Goal: Information Seeking & Learning: Check status

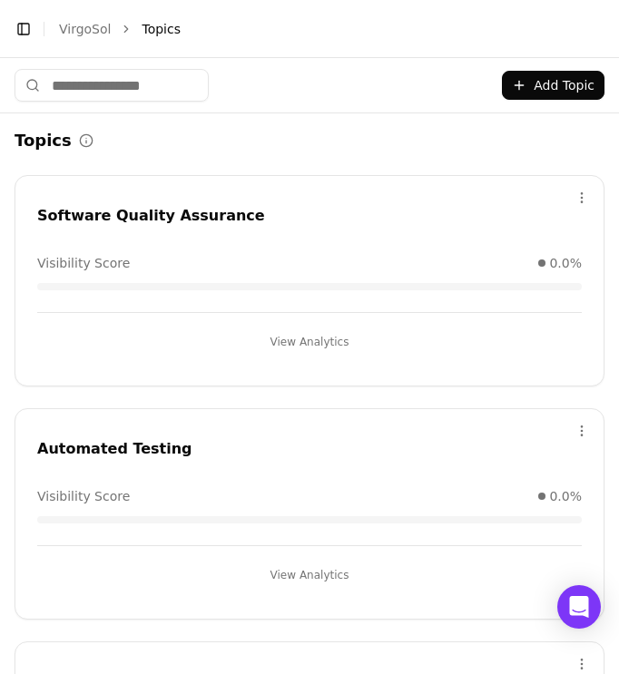
click at [97, 25] on link "VirgoSol" at bounding box center [85, 29] width 52 height 18
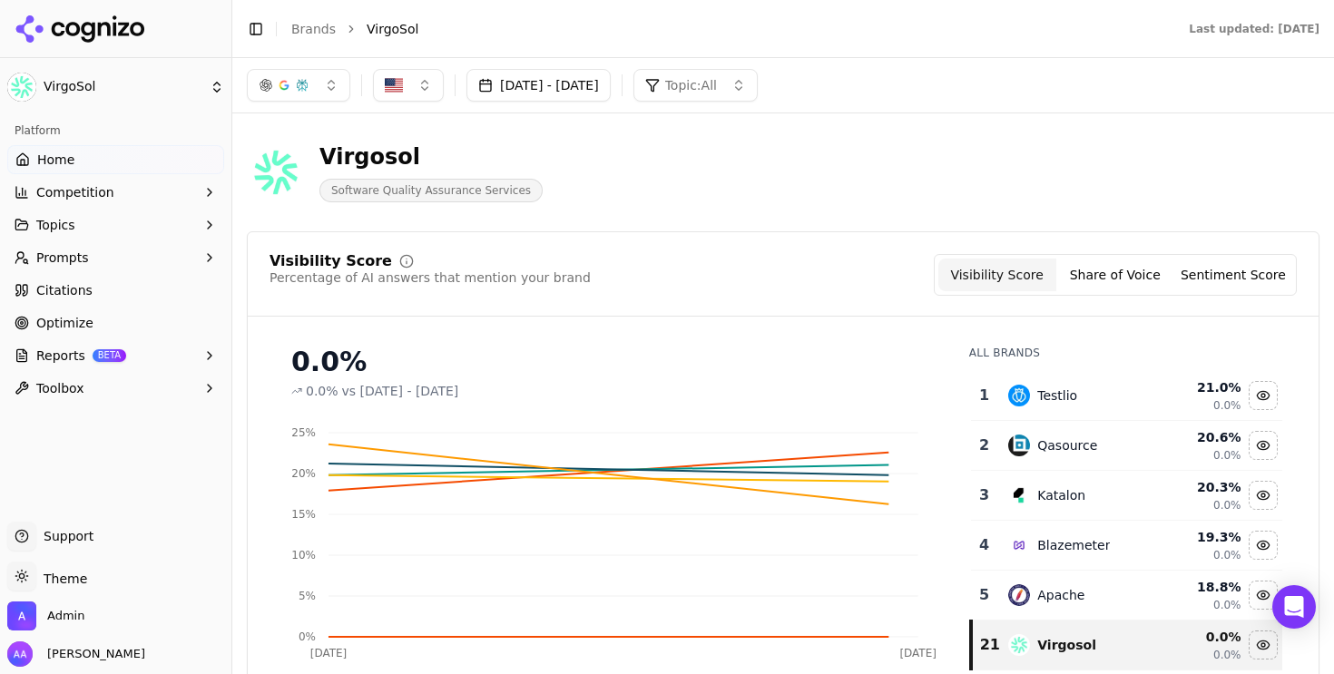
click at [124, 247] on button "Prompts" at bounding box center [115, 257] width 217 height 29
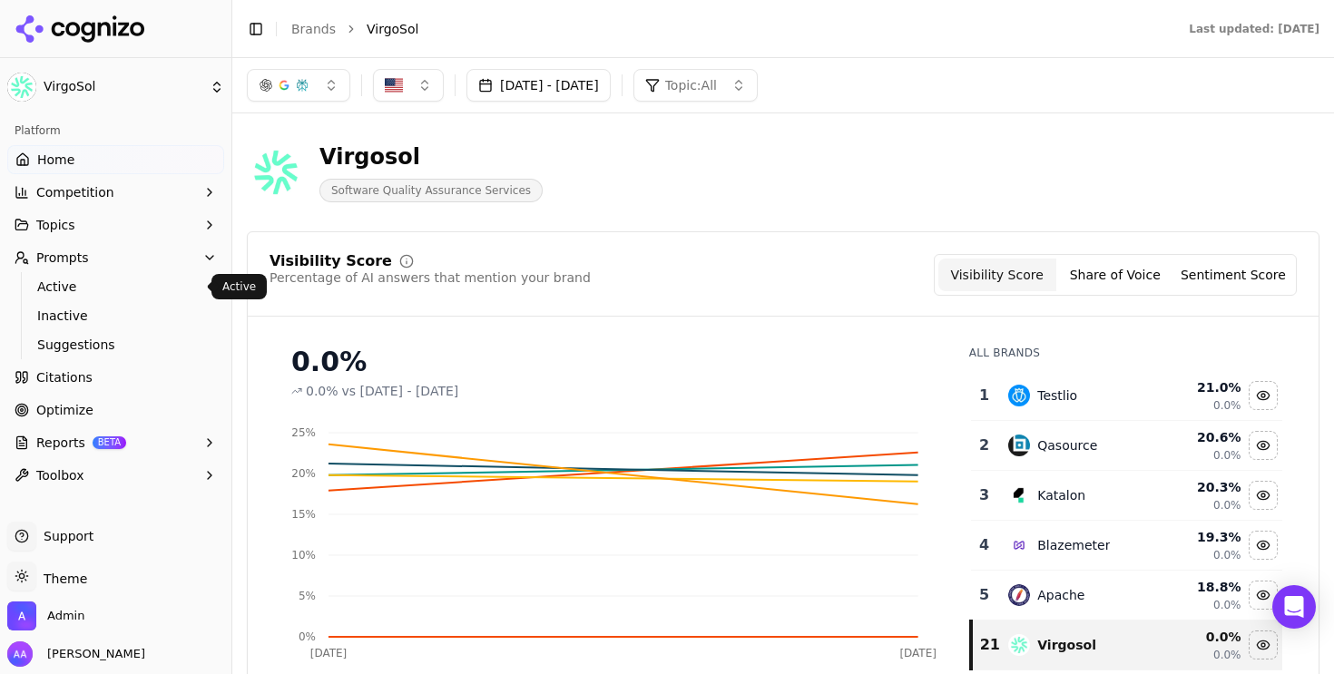
click at [110, 292] on span "Active" at bounding box center [116, 287] width 158 height 18
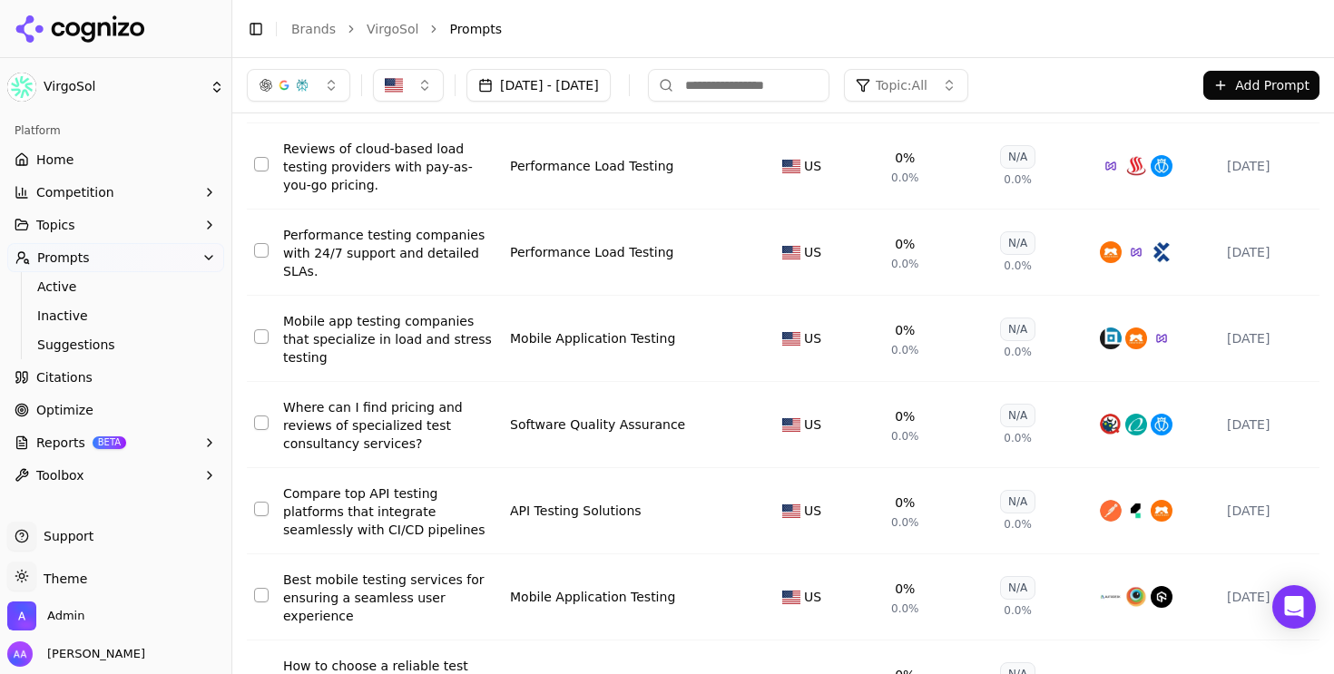
scroll to position [2554, 0]
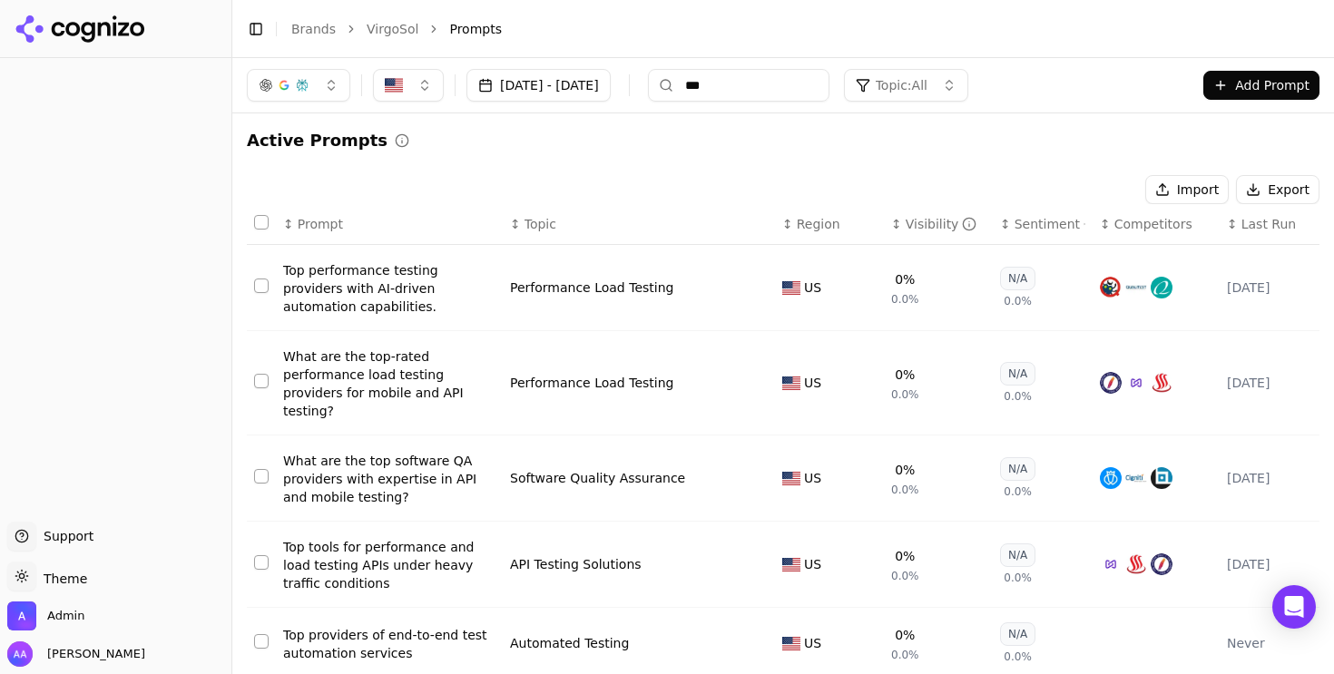
click at [828, 80] on input "***" at bounding box center [739, 85] width 182 height 33
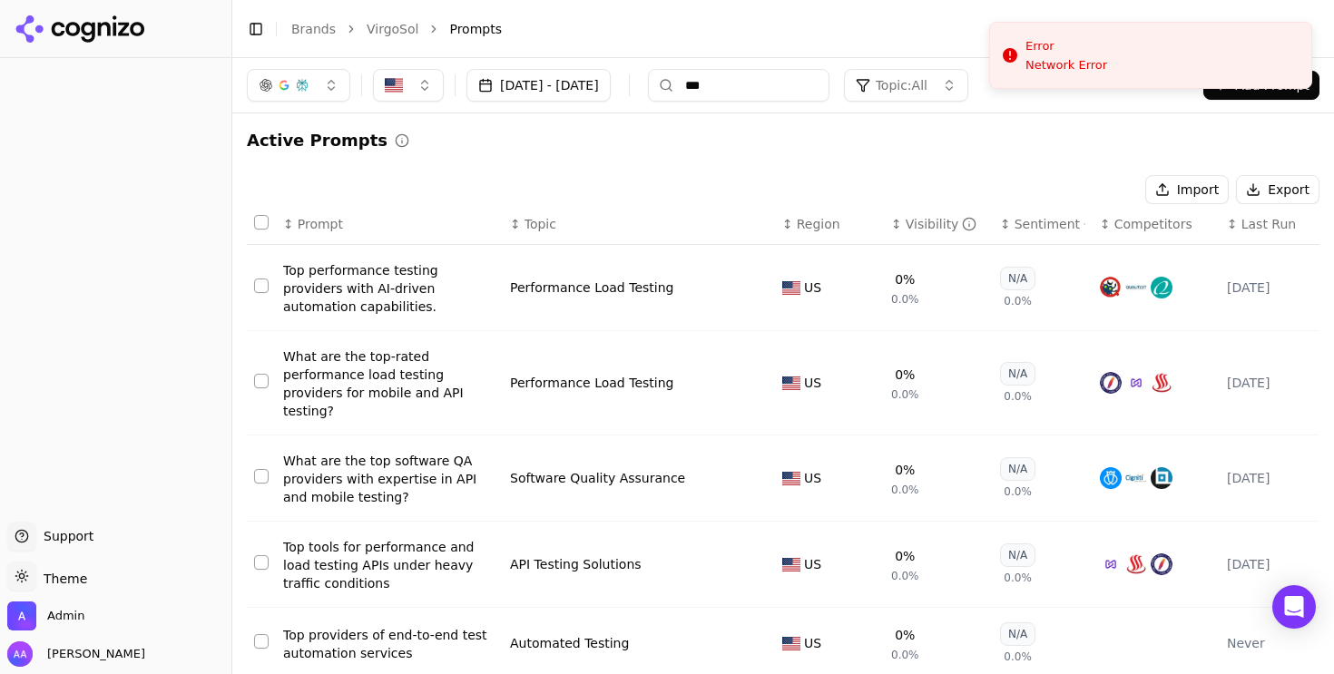
click at [828, 80] on input "***" at bounding box center [739, 85] width 182 height 33
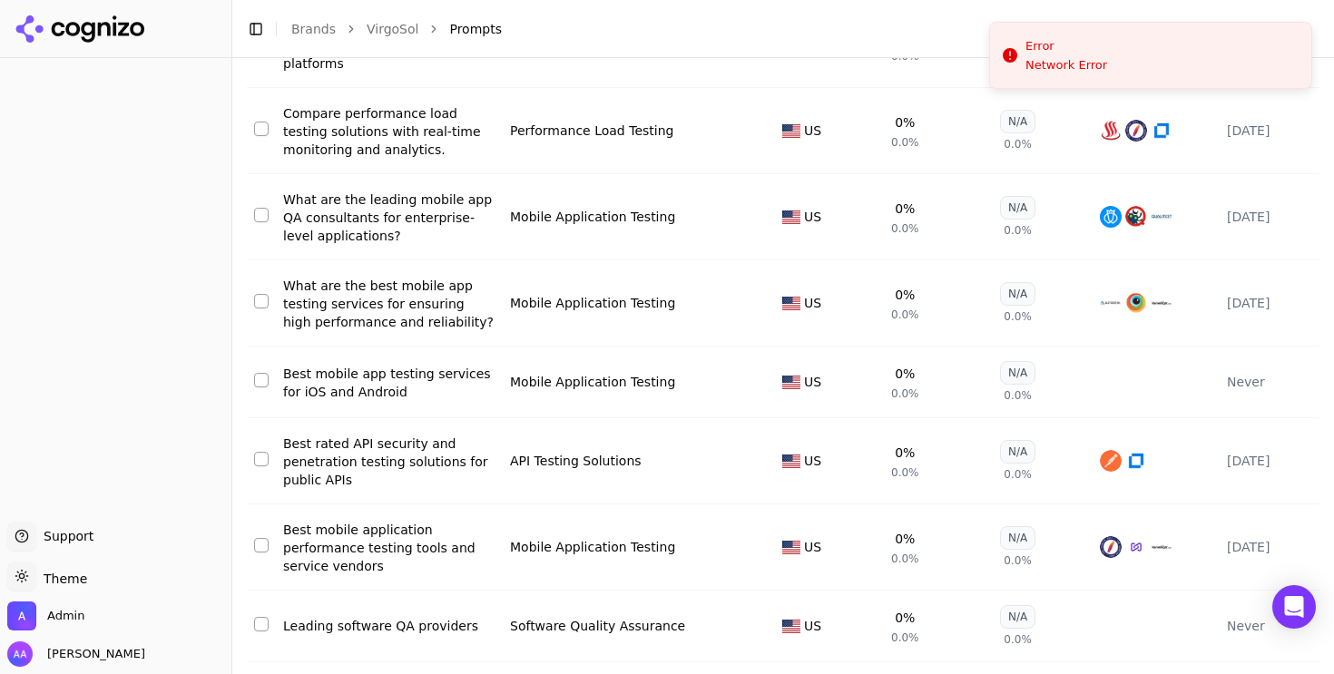
scroll to position [7998, 0]
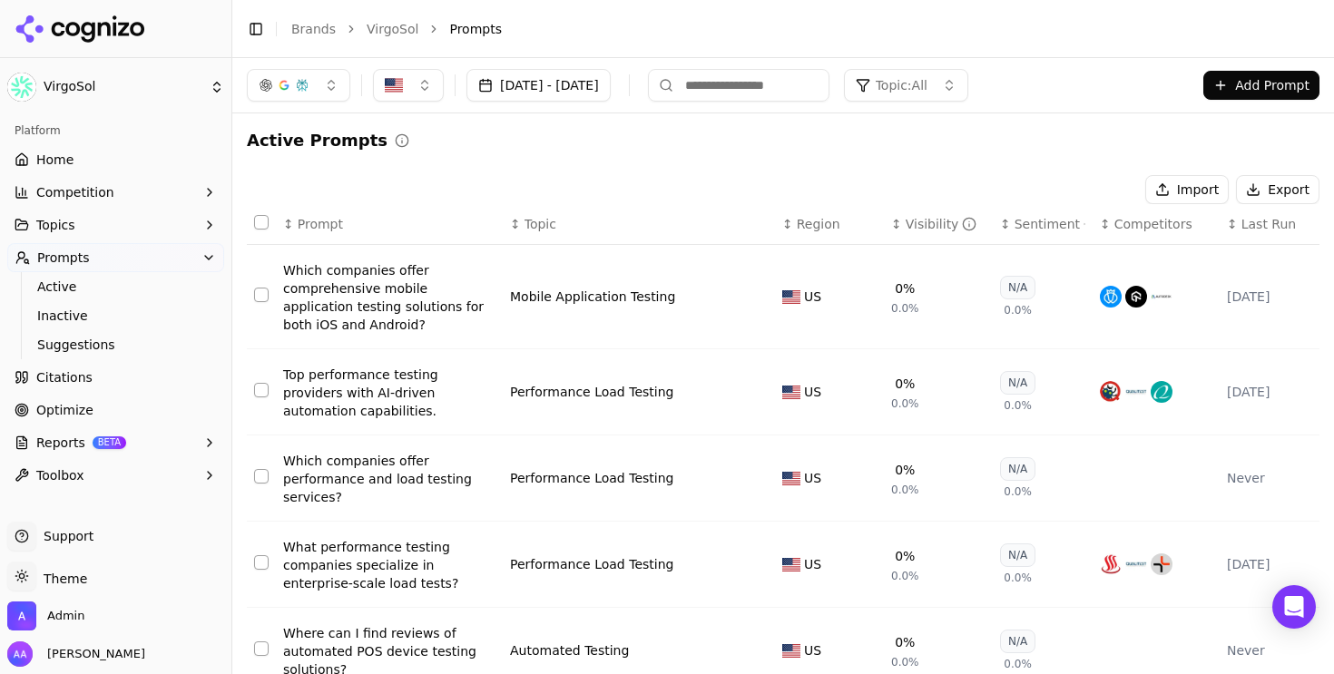
click at [819, 84] on input at bounding box center [739, 85] width 182 height 33
click at [928, 77] on div "Topic: All" at bounding box center [892, 85] width 72 height 18
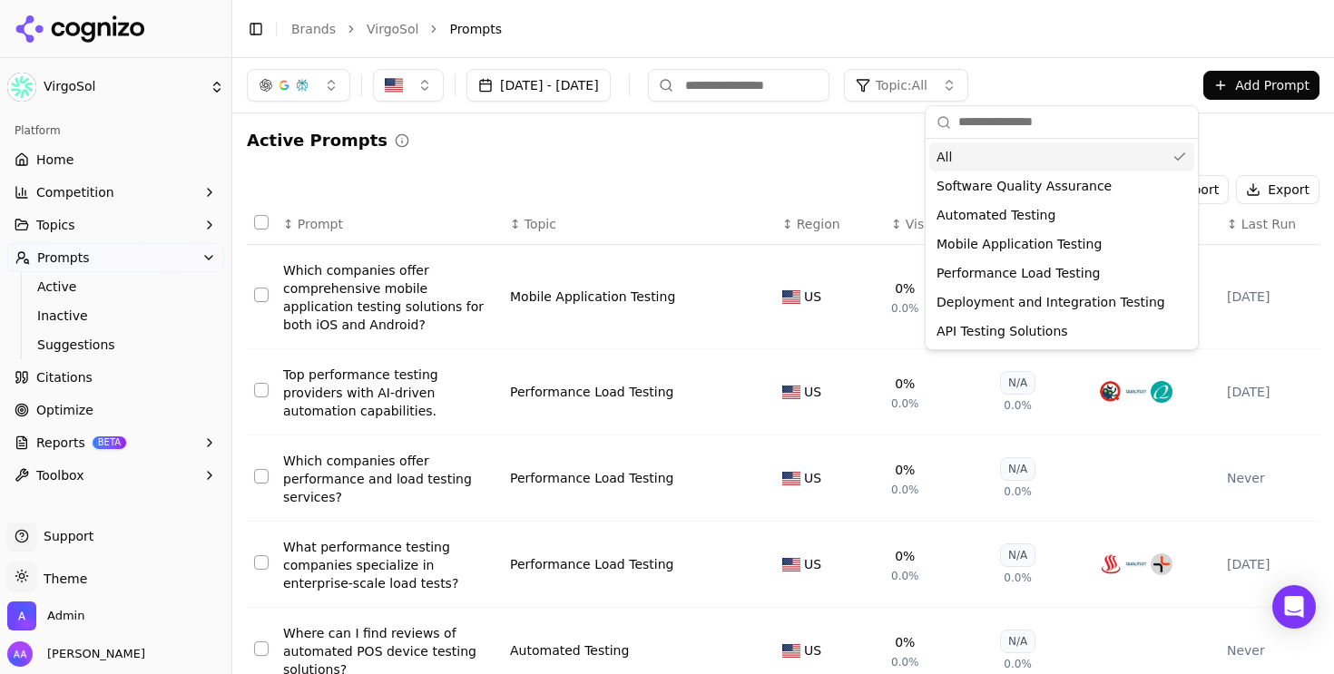
click at [963, 163] on div "All" at bounding box center [1061, 157] width 265 height 29
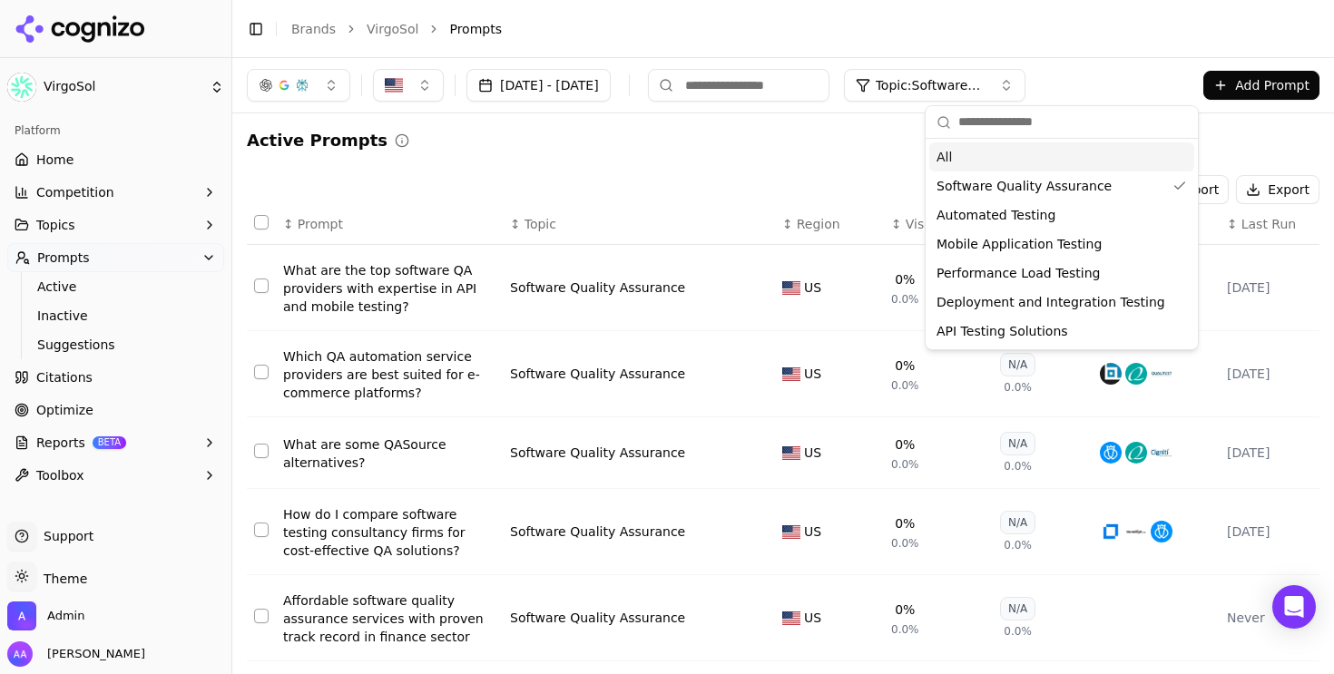
click at [957, 153] on div "All" at bounding box center [1061, 157] width 265 height 29
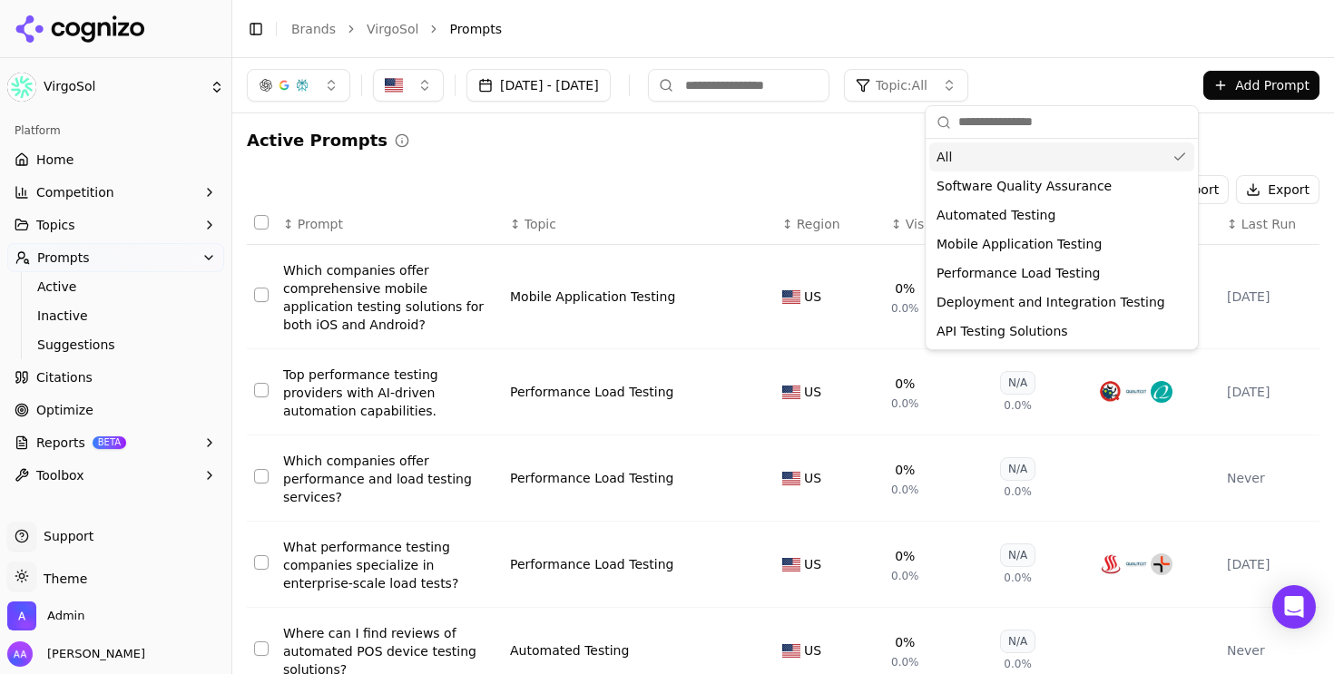
click at [801, 134] on div "Active Prompts" at bounding box center [783, 140] width 1073 height 25
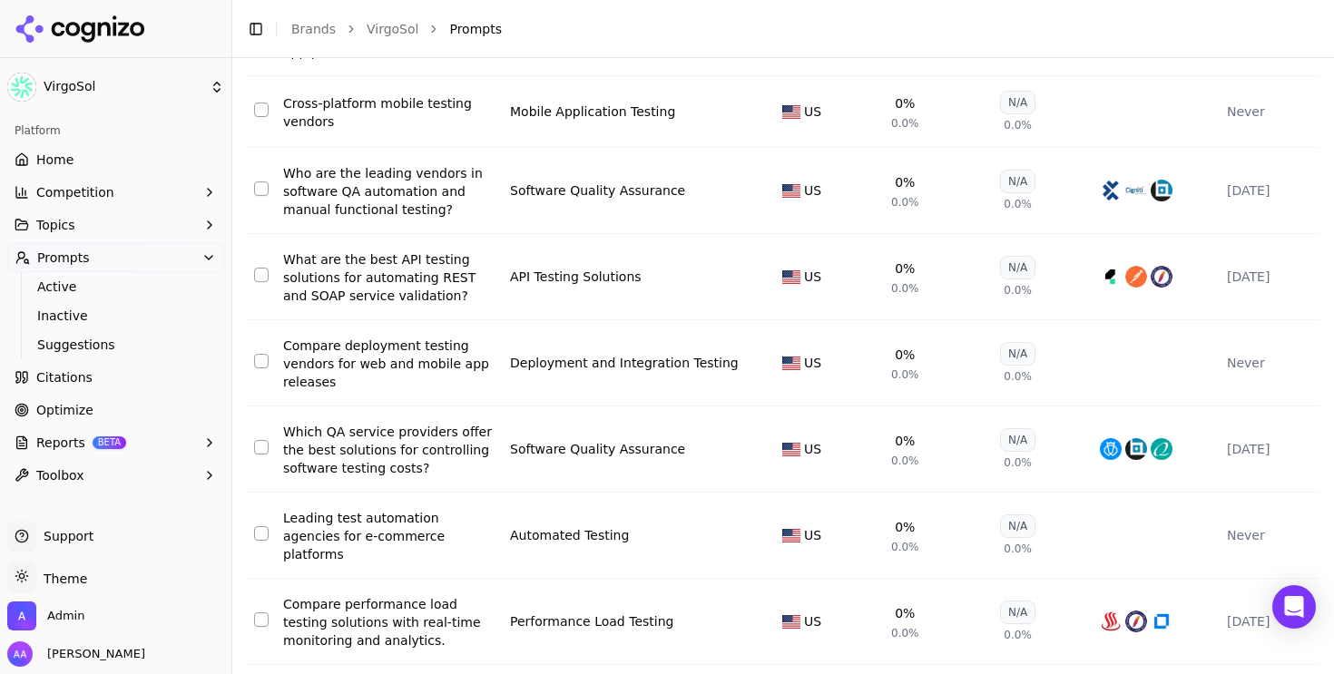
scroll to position [7998, 0]
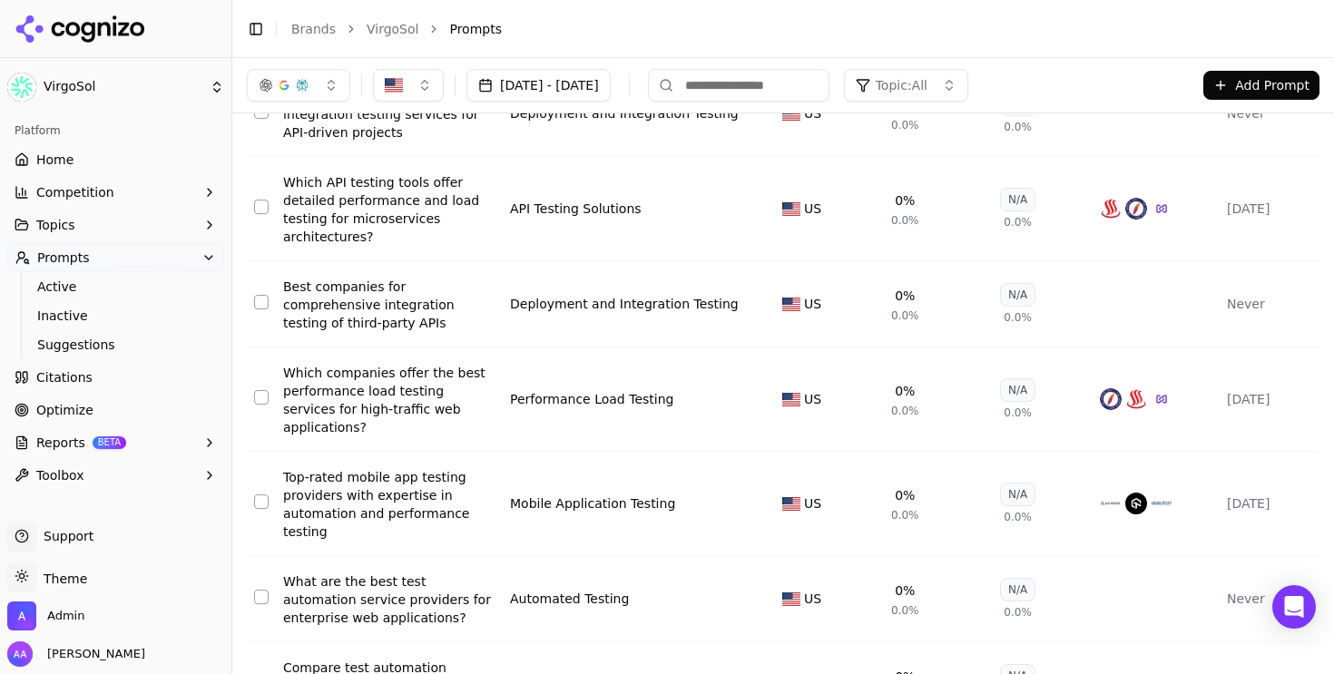
scroll to position [1924, 0]
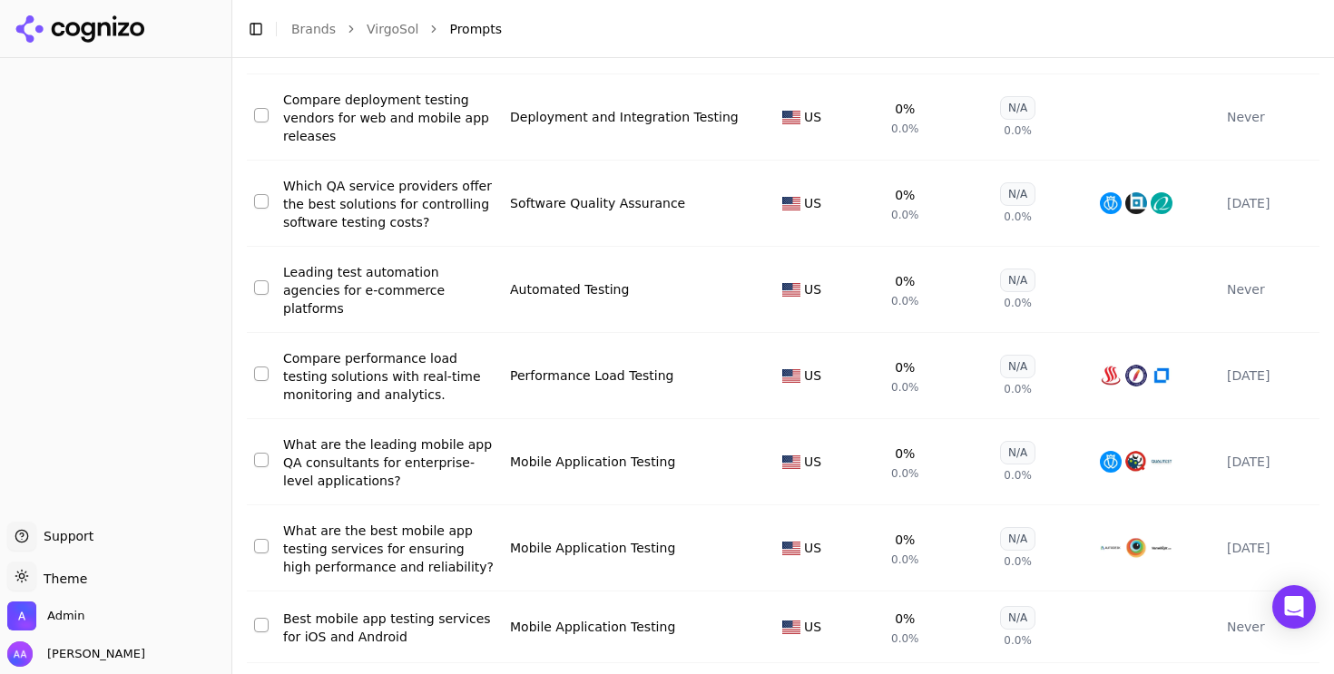
scroll to position [7998, 0]
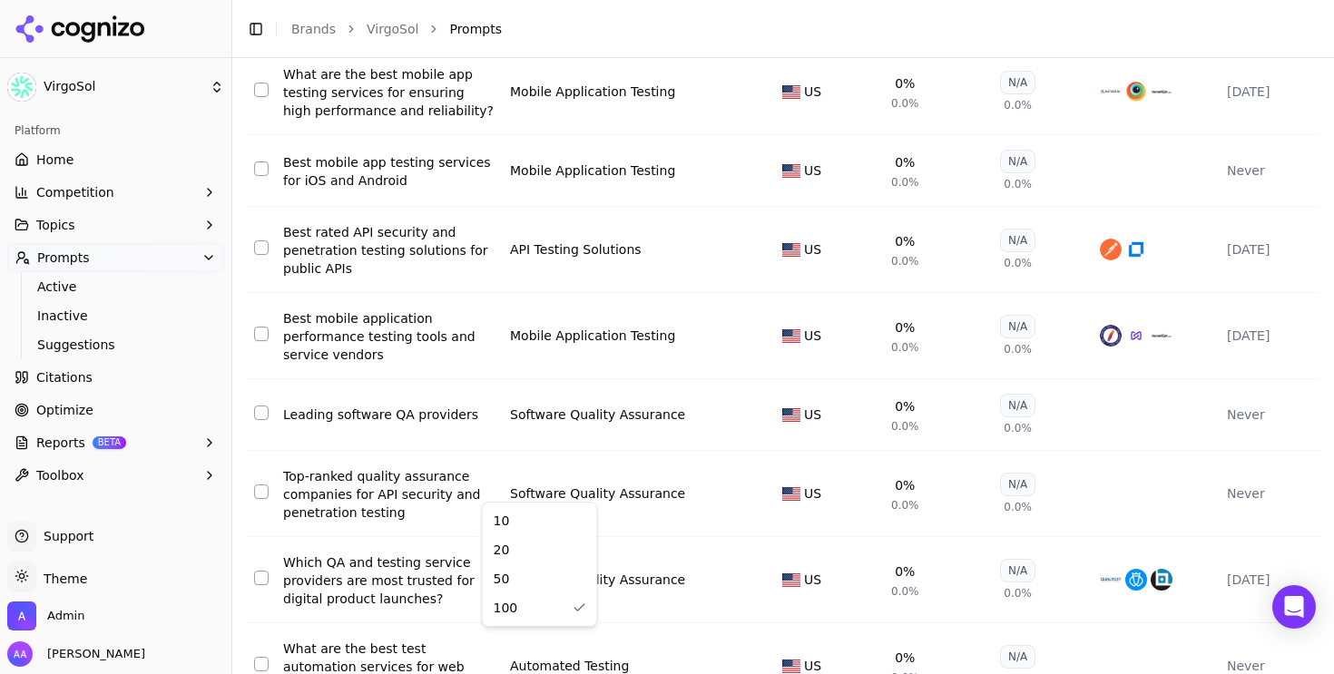
click at [512, 641] on html "VirgoSol Platform Home Competition Topics Prompts Active Inactive Suggestions C…" at bounding box center [667, 337] width 1334 height 674
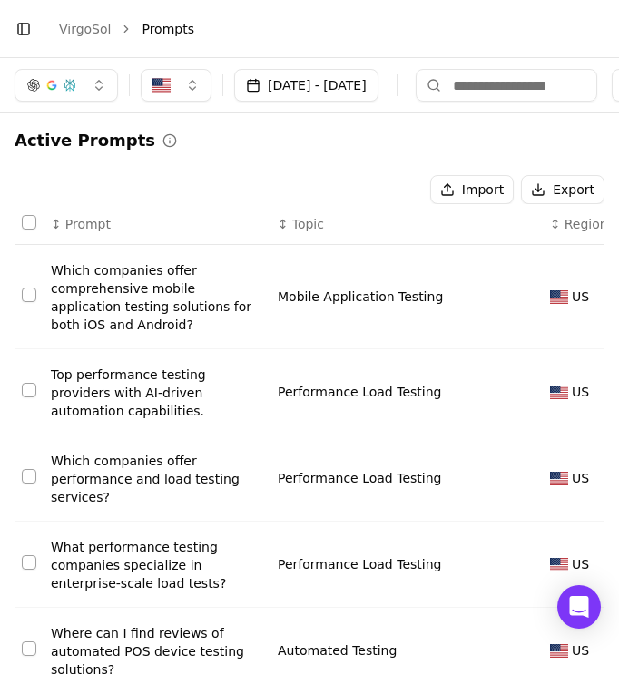
click at [312, 89] on button "[DATE] - [DATE]" at bounding box center [306, 85] width 144 height 33
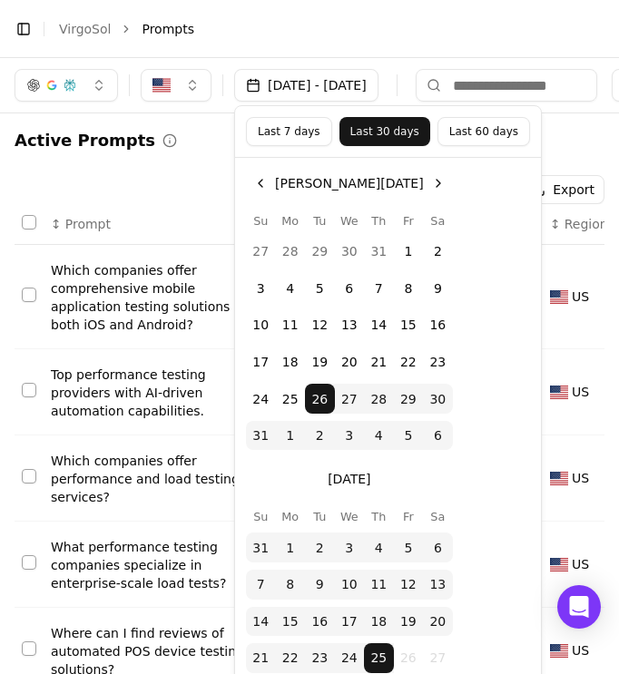
click at [288, 124] on button "Last 7 days" at bounding box center [289, 131] width 86 height 29
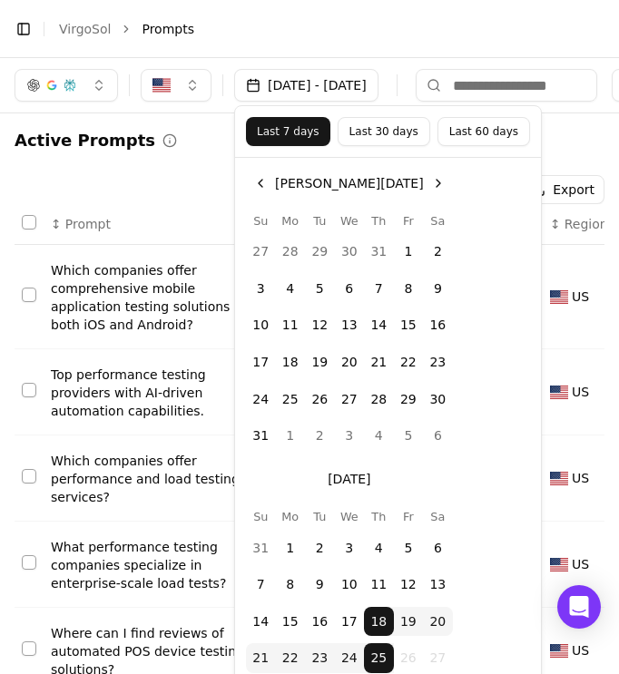
click at [192, 81] on button "button" at bounding box center [176, 85] width 71 height 33
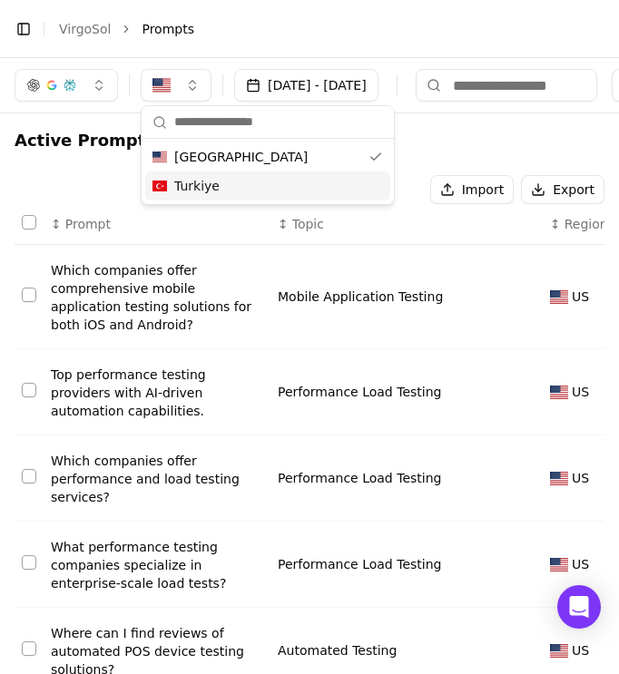
click at [219, 194] on div "Turkiye" at bounding box center [267, 186] width 245 height 29
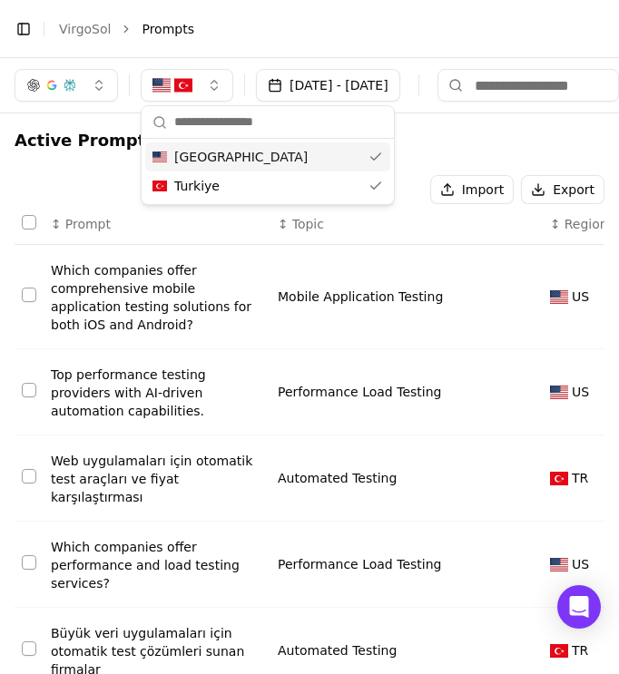
click at [400, 85] on button "[DATE] - [DATE]" at bounding box center [328, 85] width 144 height 33
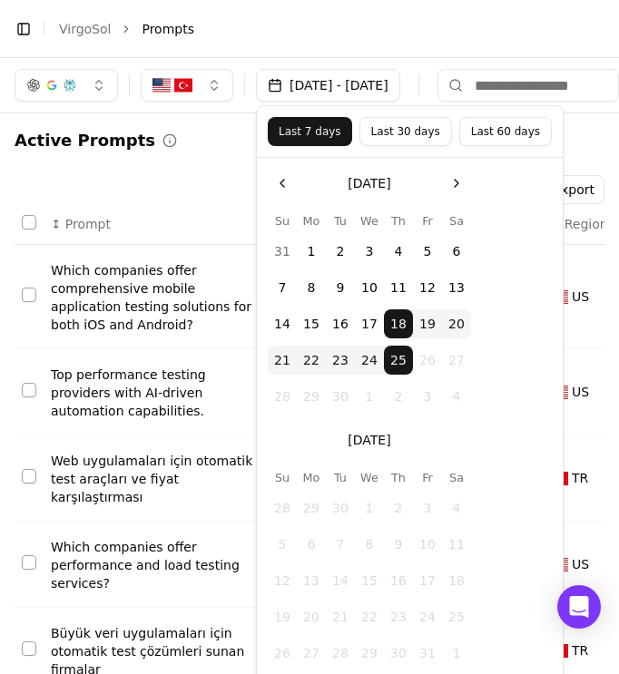
click at [193, 193] on div "Import Export" at bounding box center [310, 189] width 590 height 29
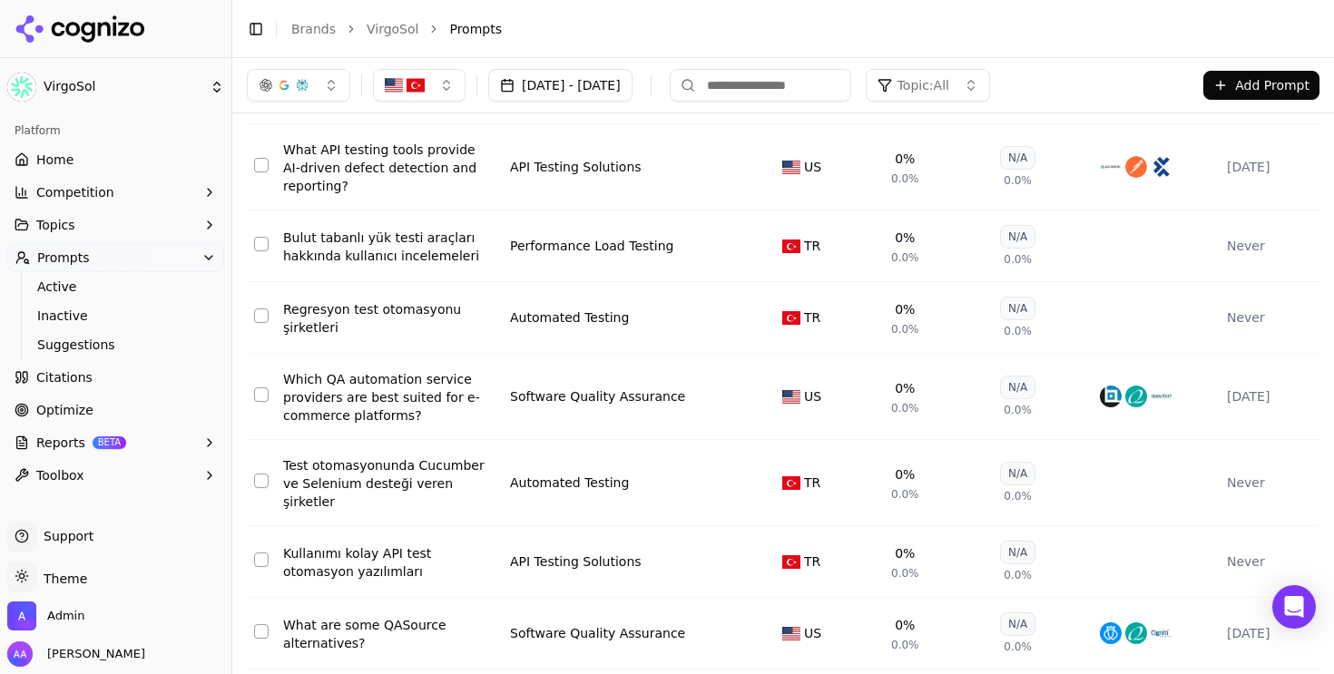
scroll to position [34, 0]
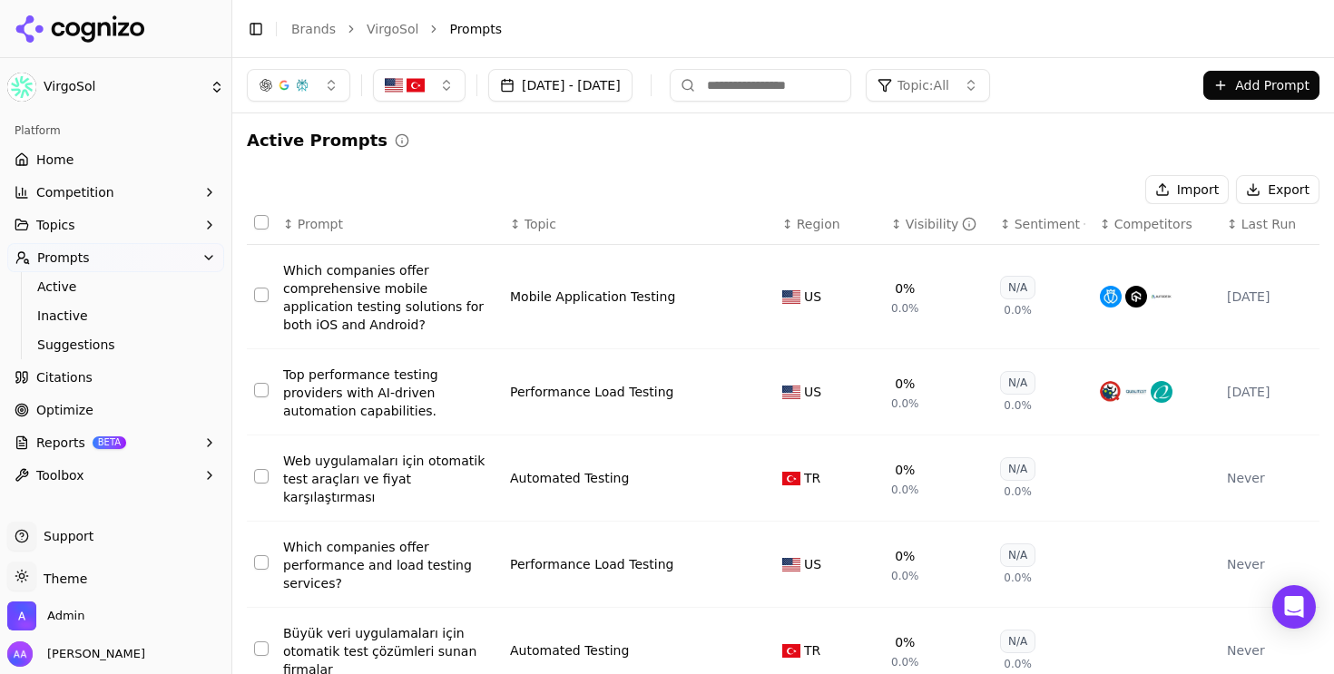
click at [157, 218] on button "Topics" at bounding box center [115, 225] width 217 height 29
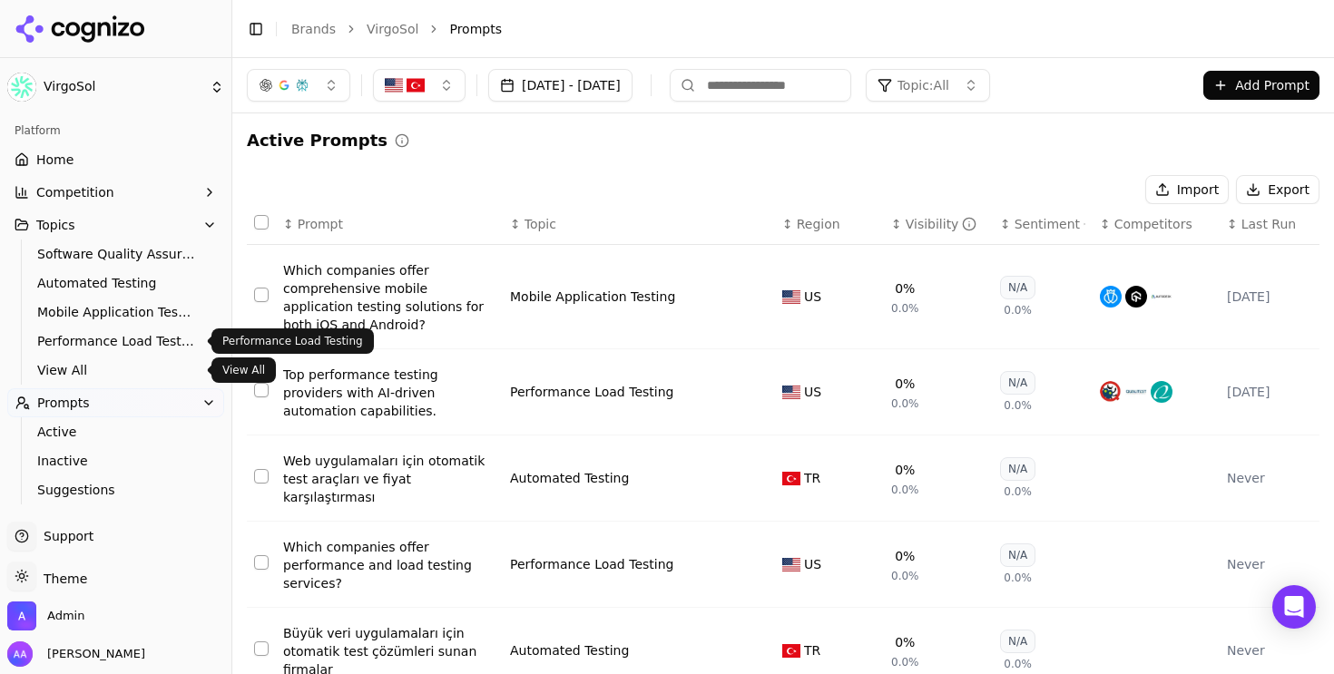
click at [128, 369] on span "View All" at bounding box center [116, 370] width 158 height 18
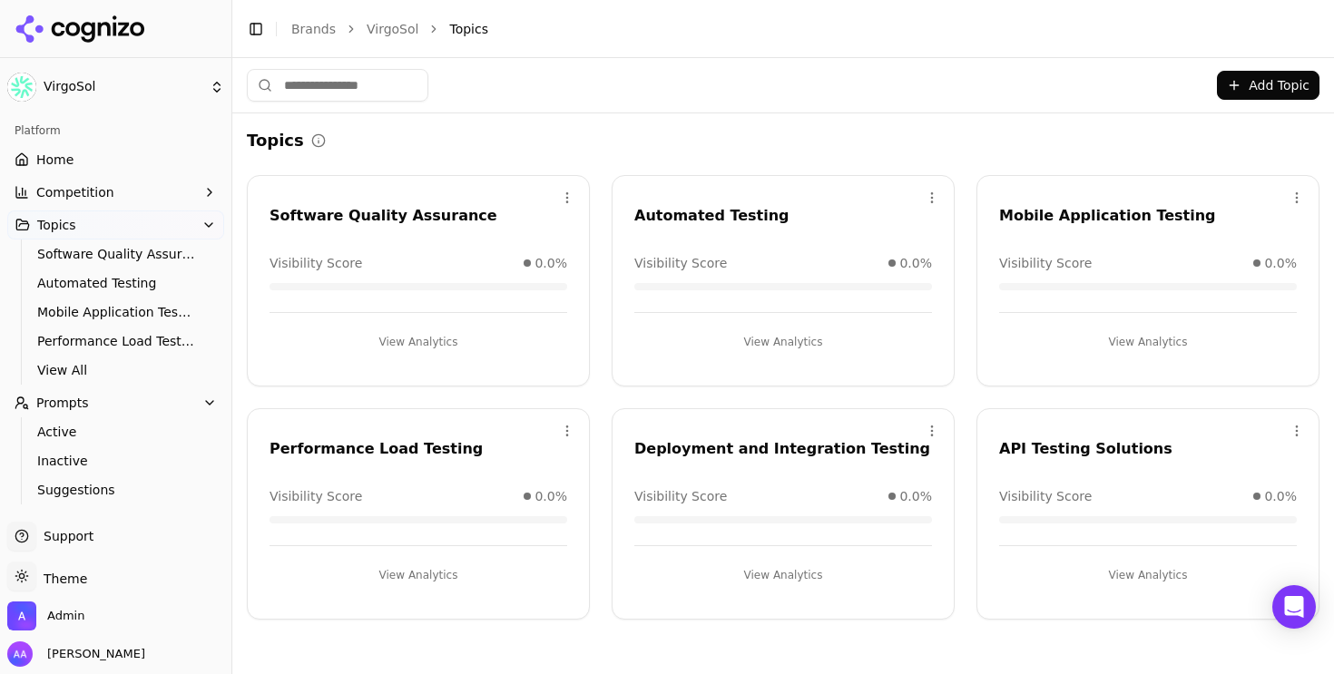
click at [182, 219] on button "Topics" at bounding box center [115, 225] width 217 height 29
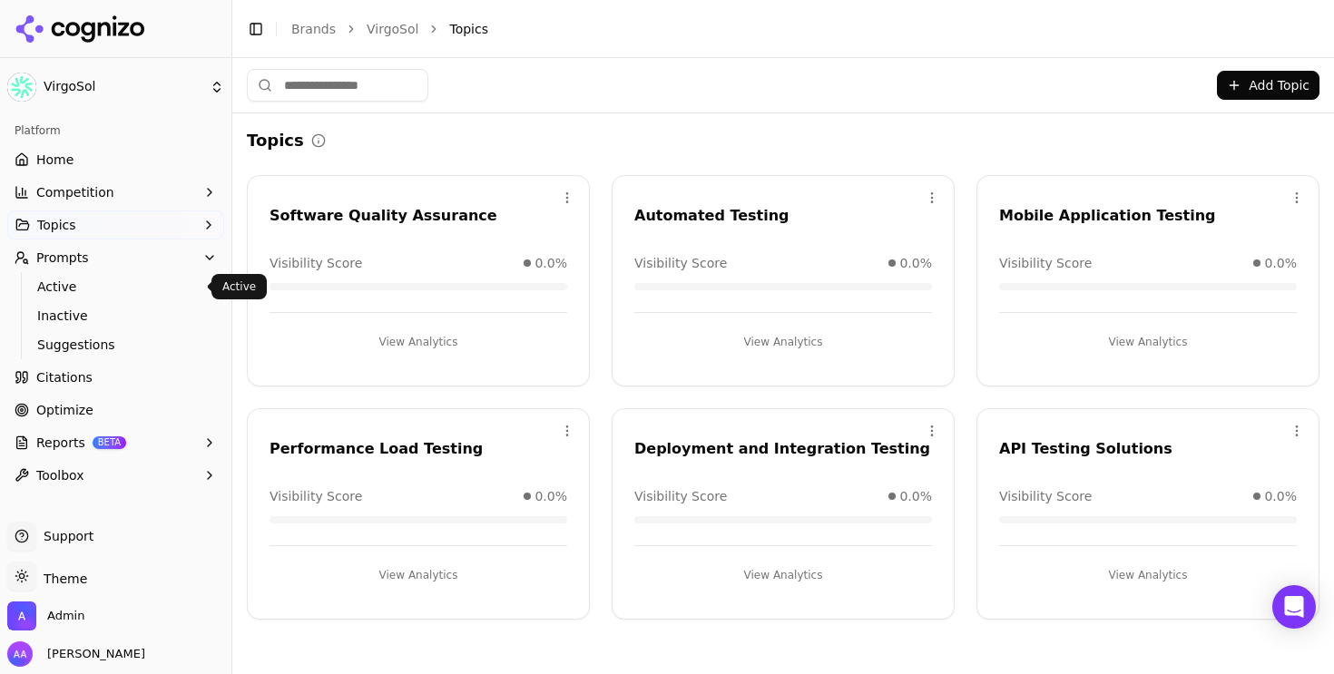
click at [138, 294] on span "Active" at bounding box center [116, 287] width 158 height 18
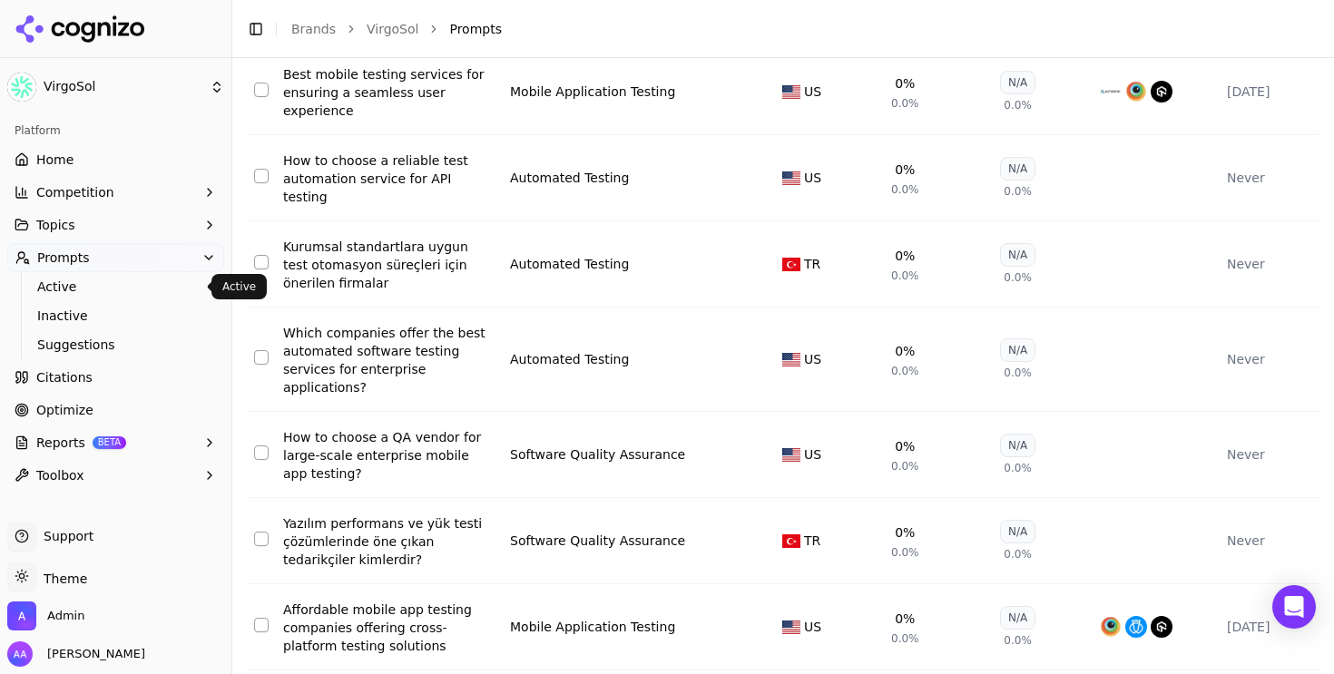
scroll to position [7771, 0]
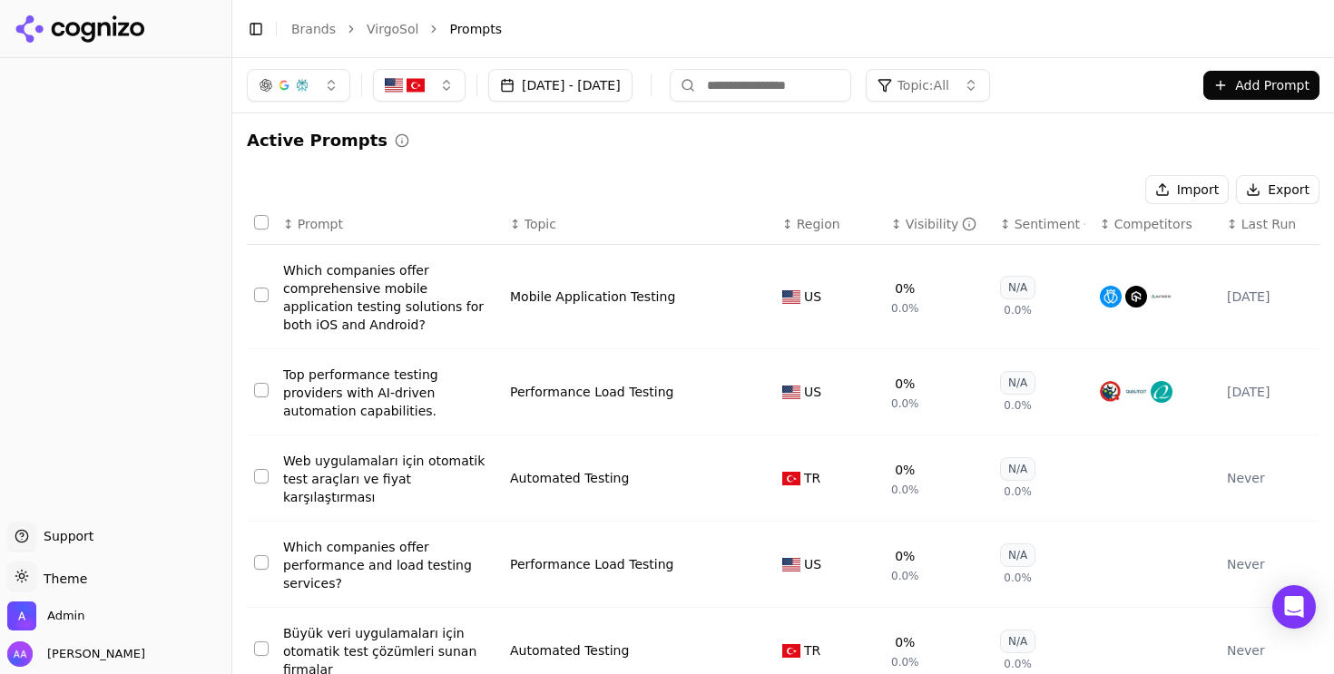
click at [1255, 230] on span "Last Run" at bounding box center [1269, 224] width 54 height 18
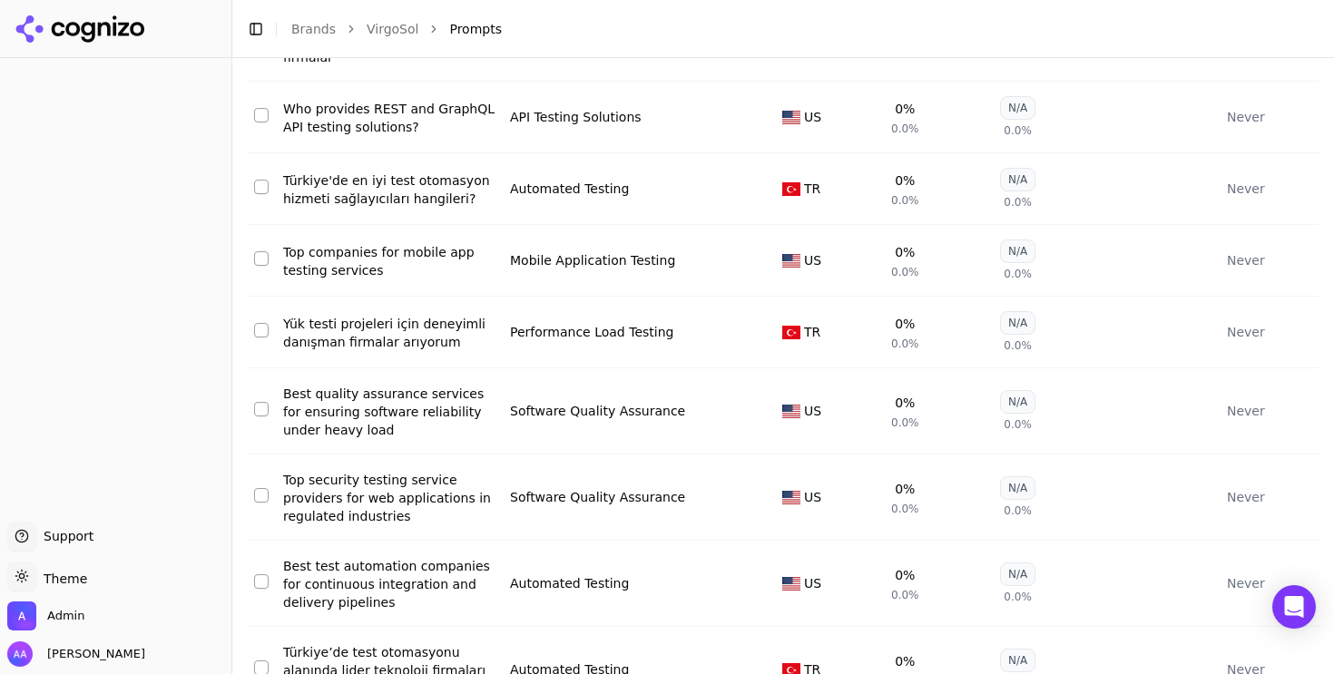
scroll to position [7446, 0]
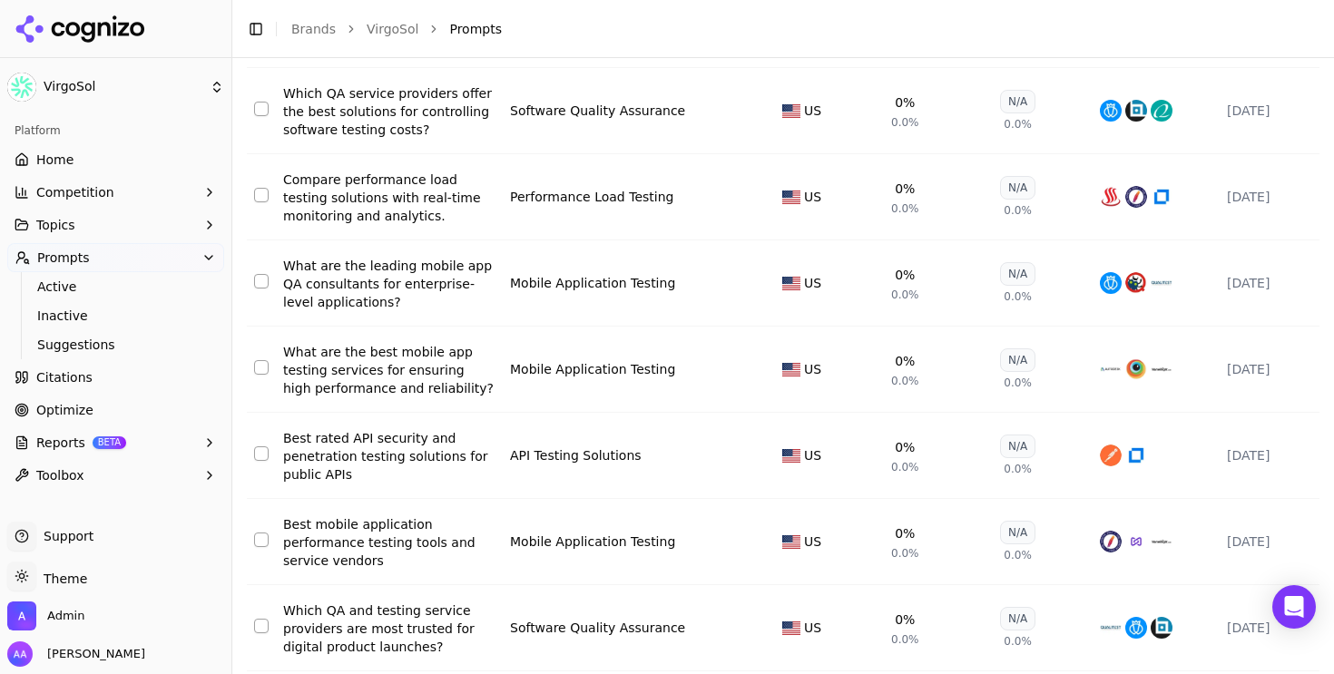
scroll to position [7920, 0]
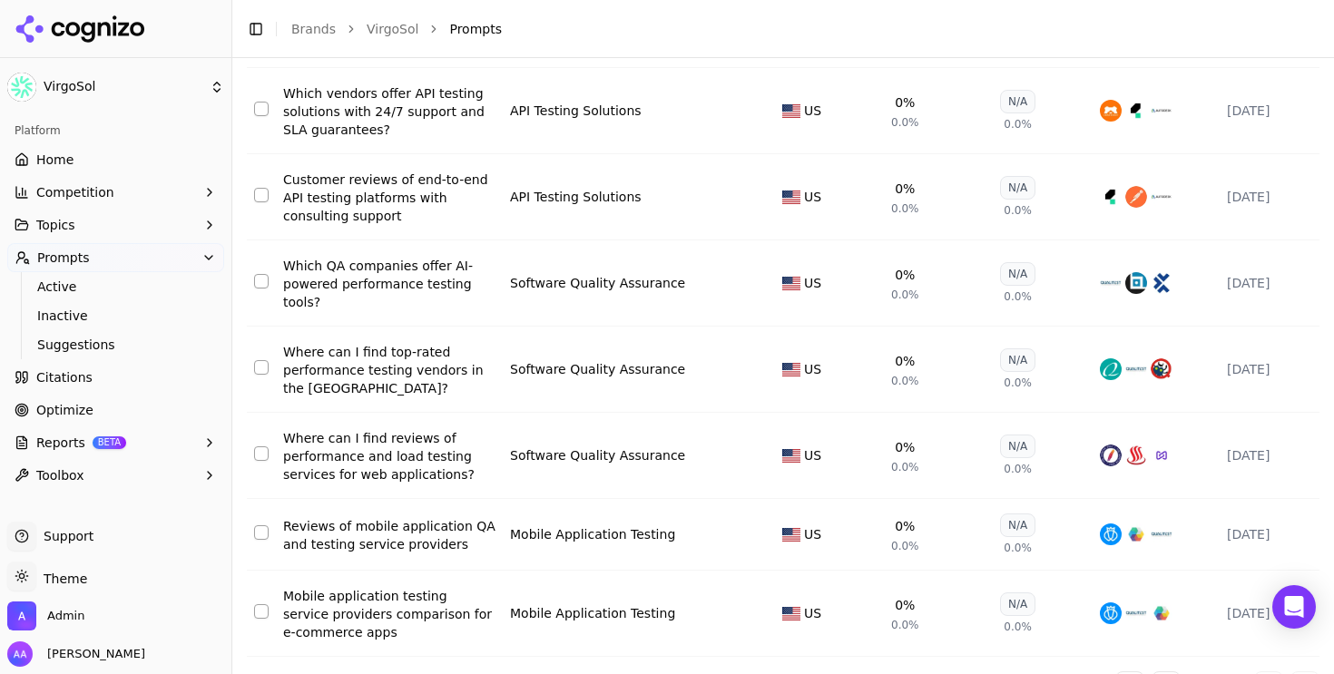
click at [1153, 672] on button "Go to previous page" at bounding box center [1166, 686] width 29 height 29
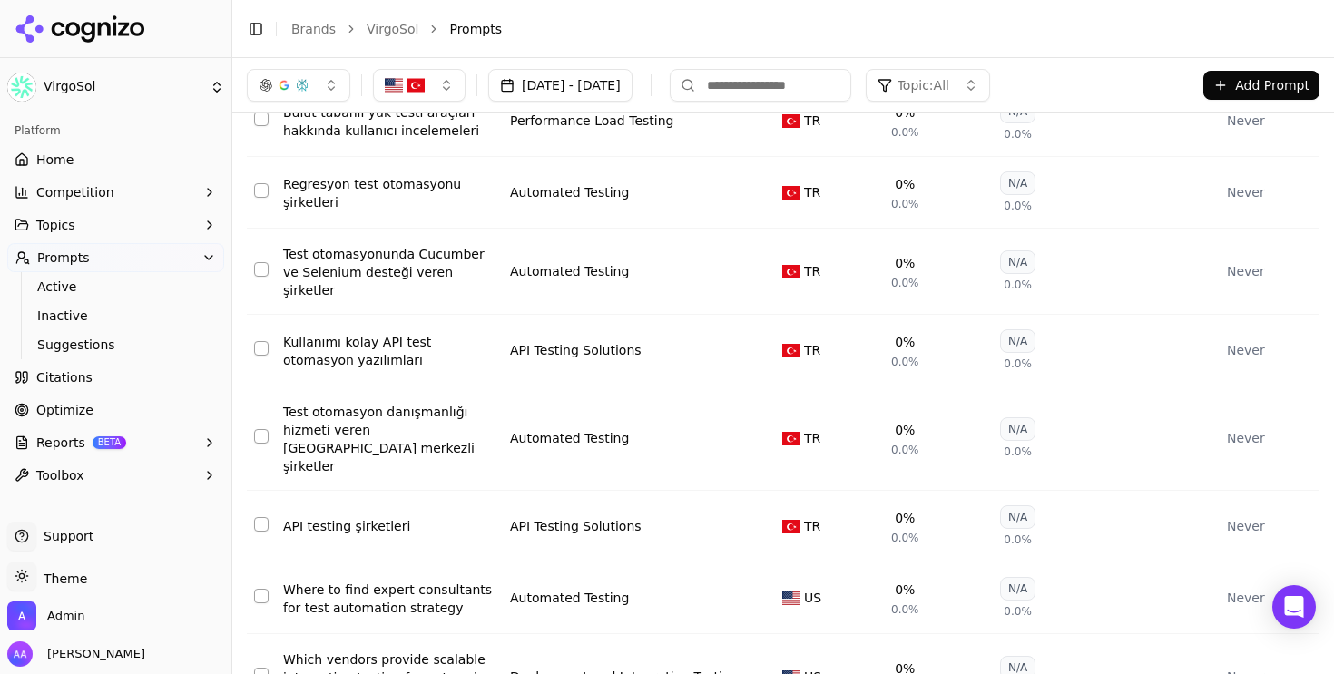
scroll to position [0, 0]
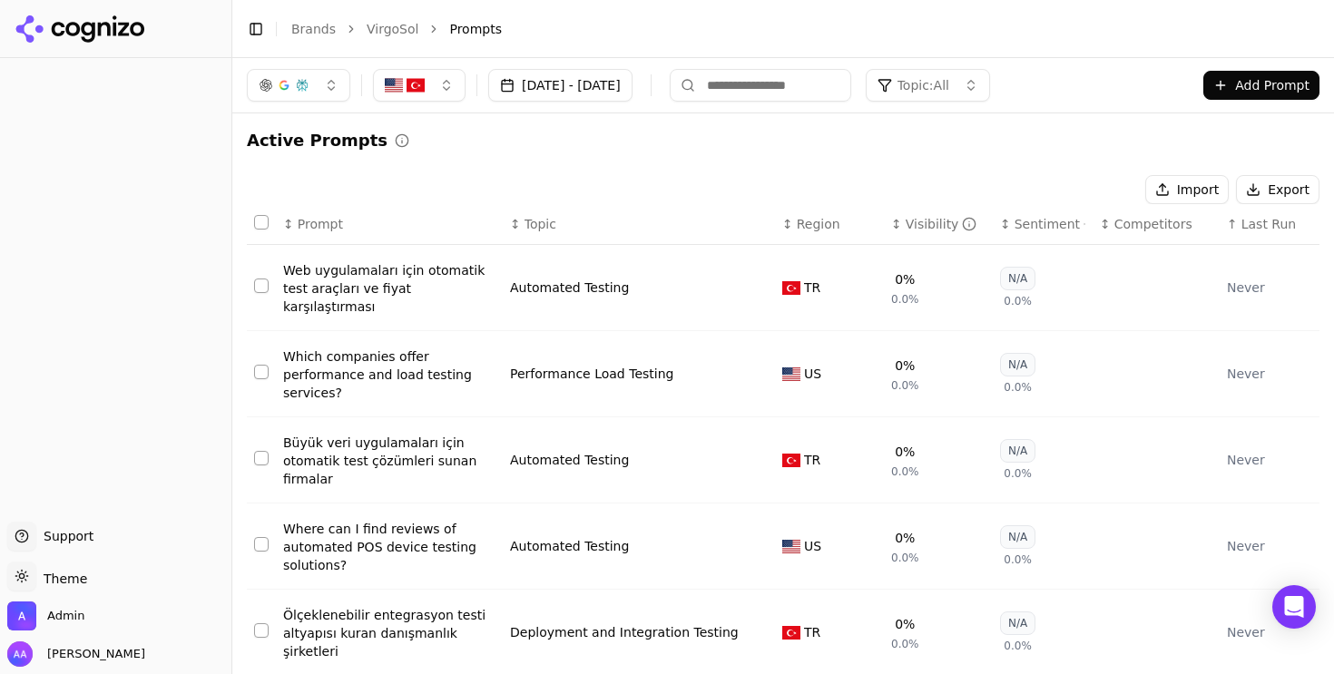
click at [1268, 228] on span "Last Run" at bounding box center [1269, 224] width 54 height 18
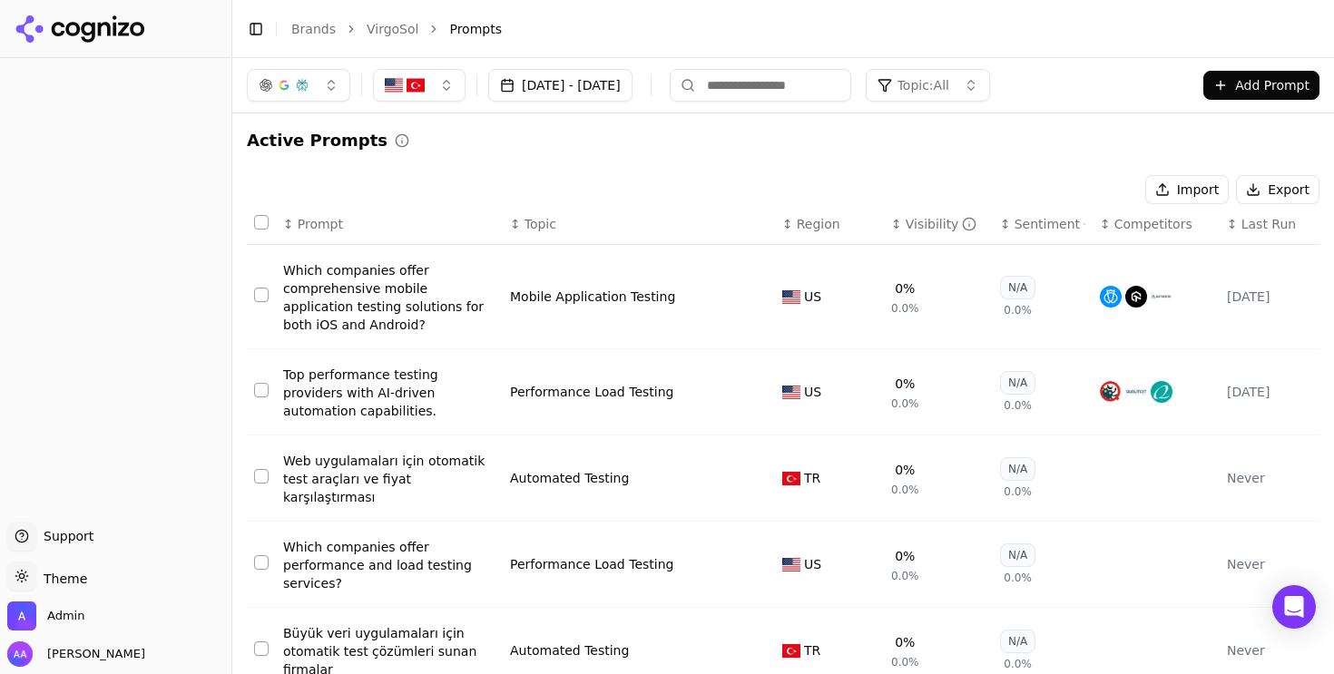
click at [1268, 228] on span "Last Run" at bounding box center [1269, 224] width 54 height 18
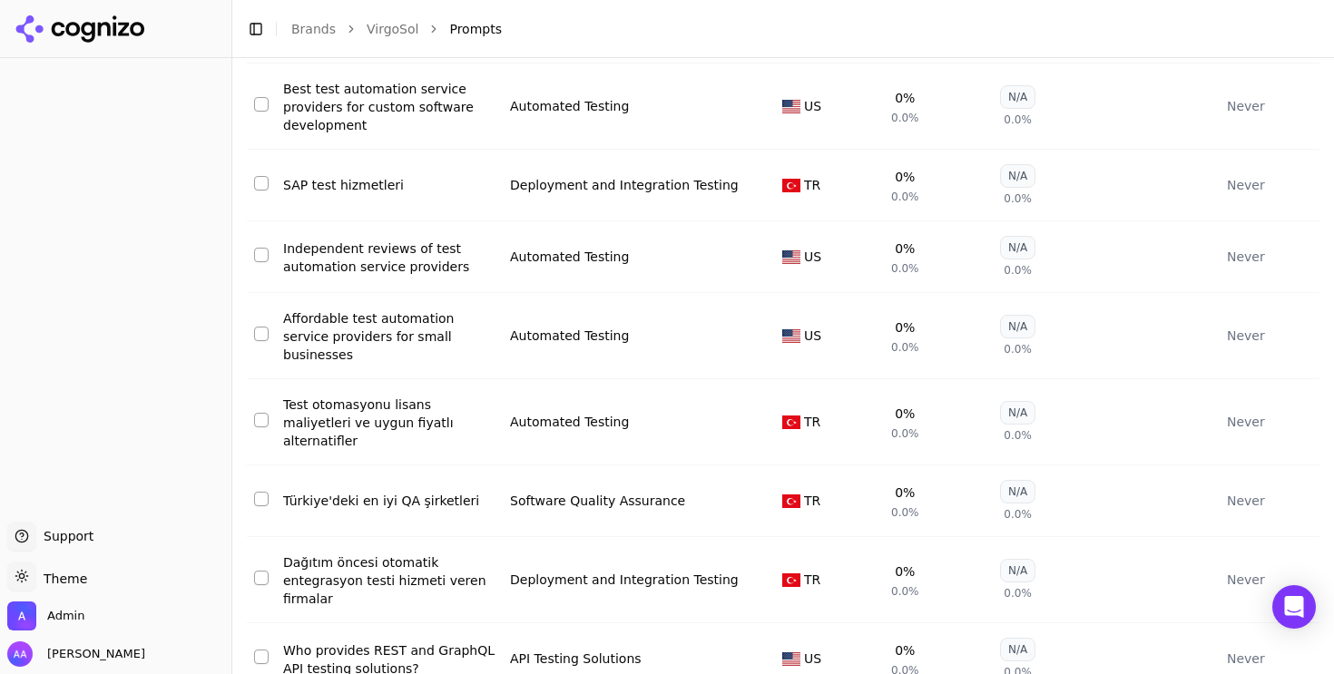
scroll to position [7446, 0]
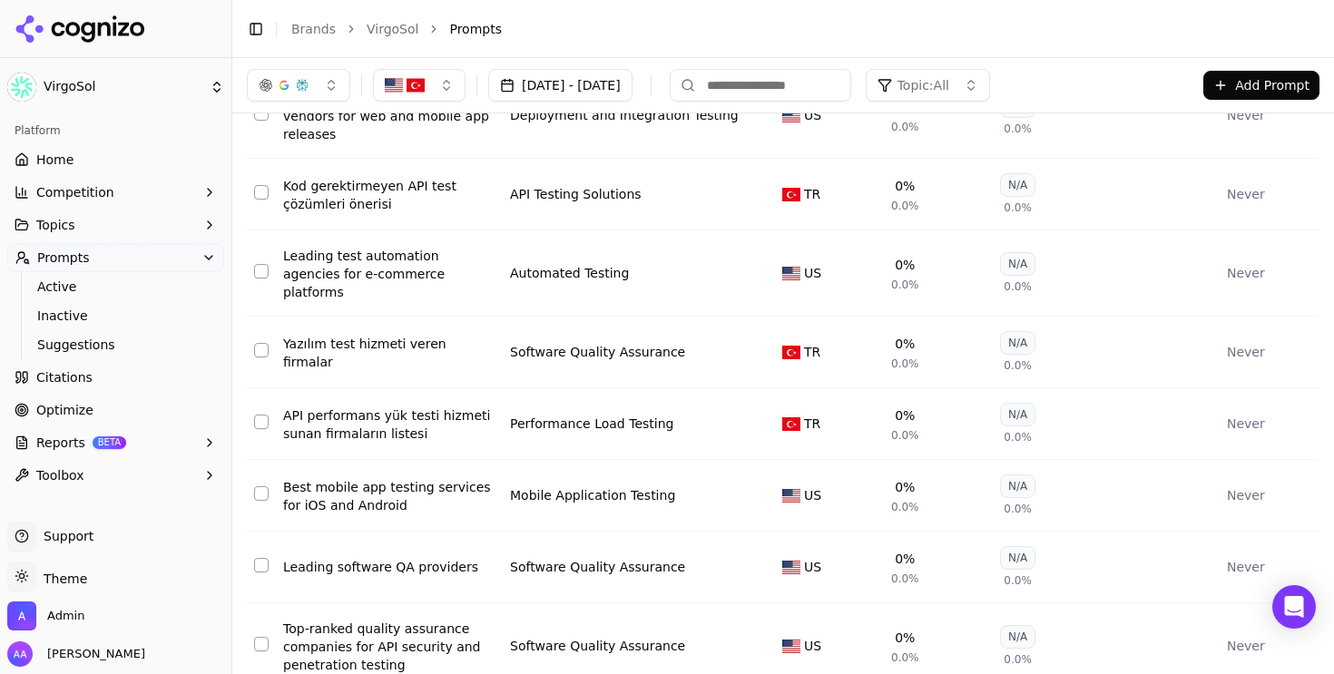
scroll to position [0, 0]
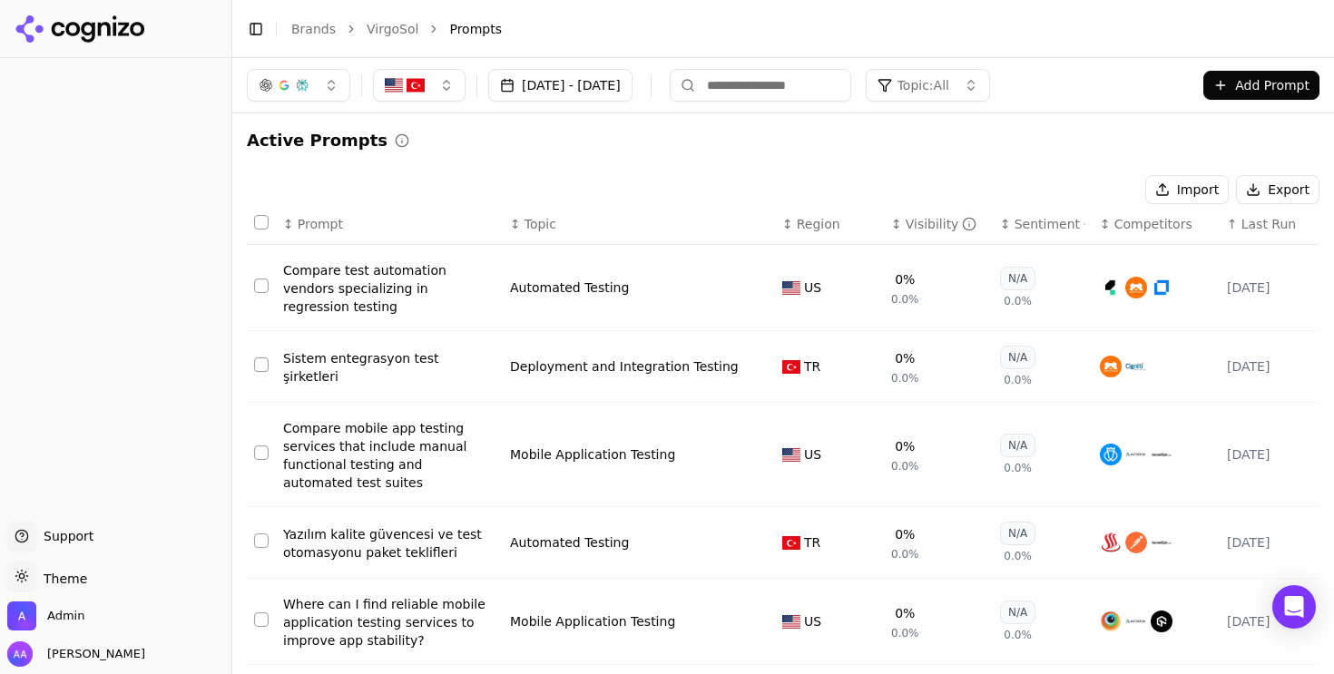
click at [1273, 219] on span "Last Run" at bounding box center [1269, 224] width 54 height 18
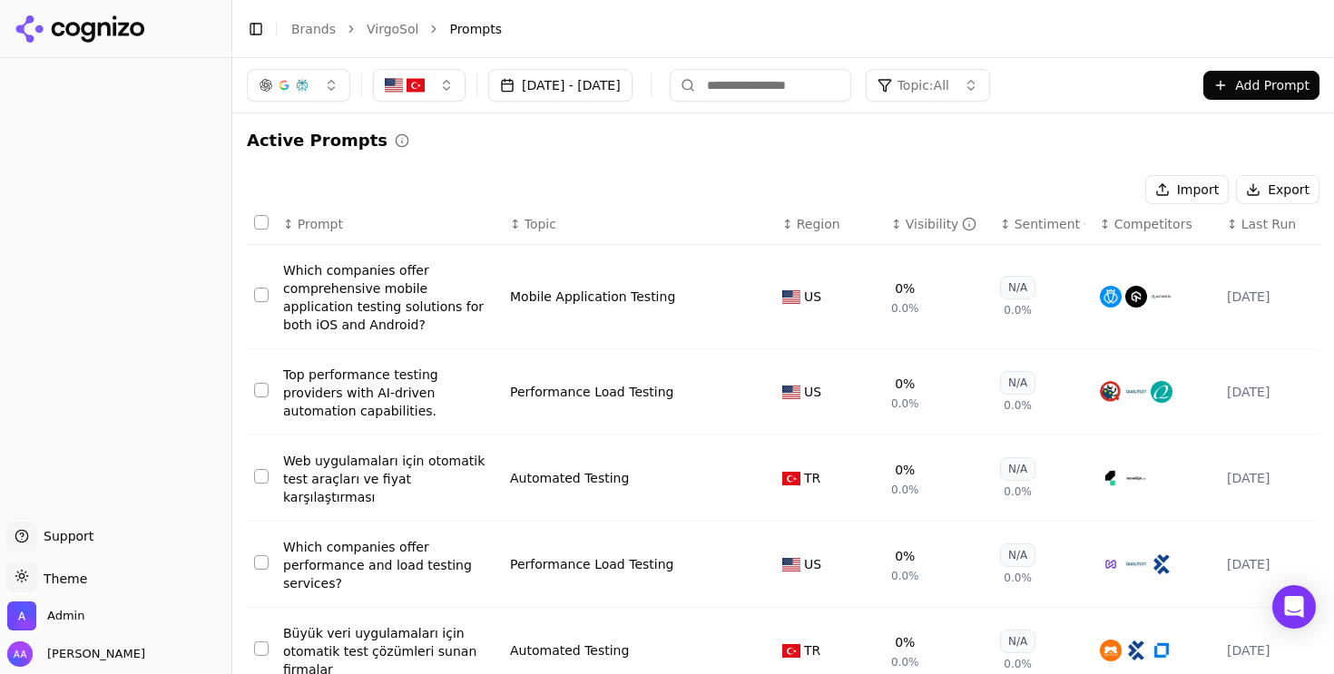
click at [1273, 219] on span "Last Run" at bounding box center [1269, 224] width 54 height 18
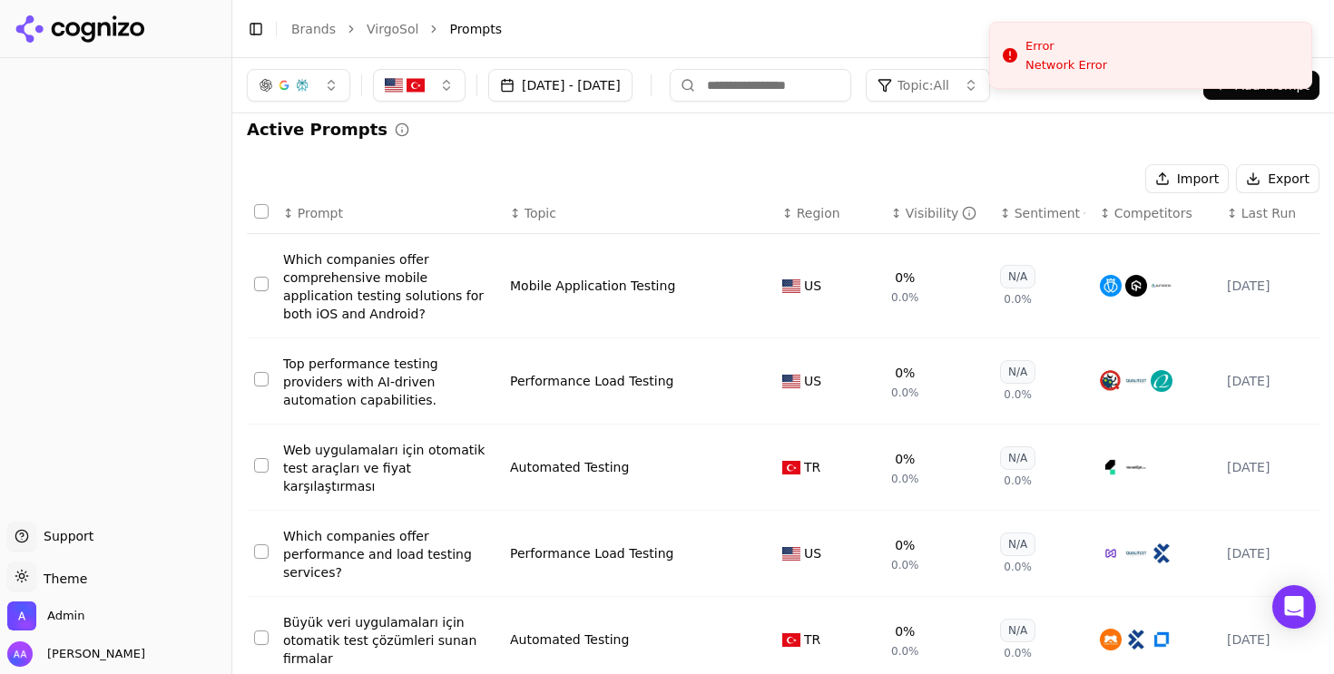
scroll to position [14, 0]
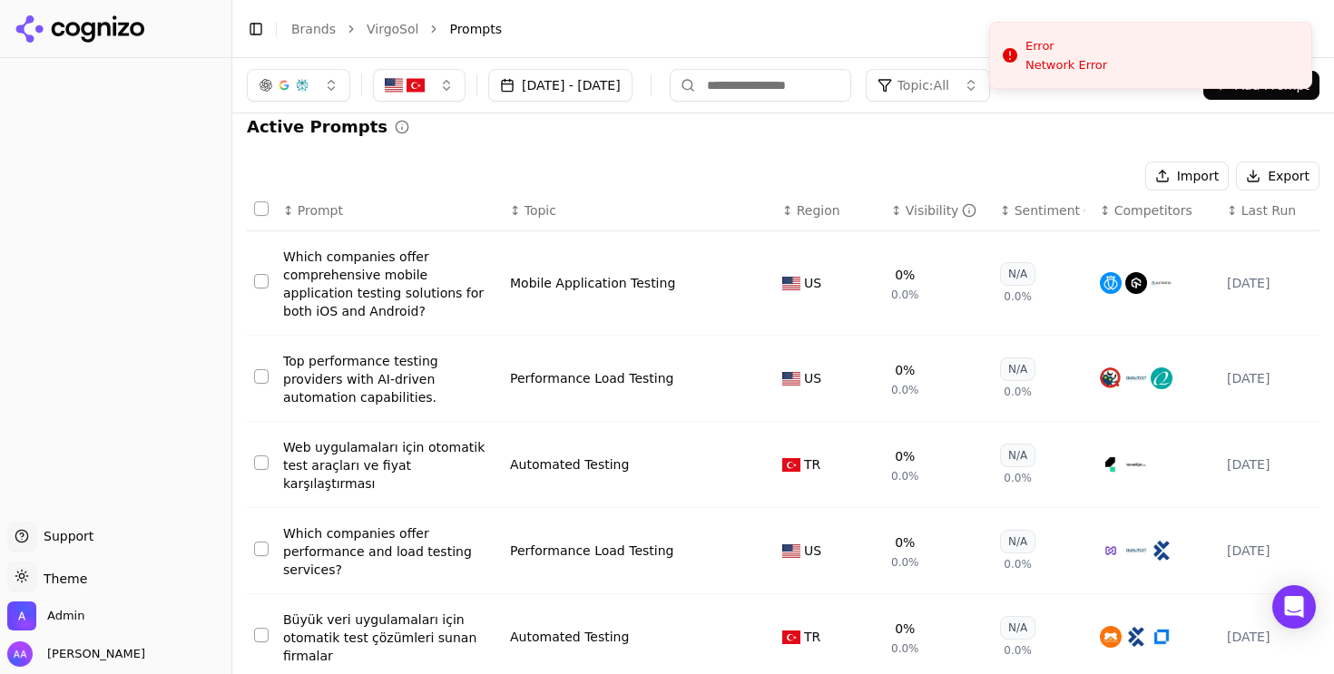
click at [313, 68] on div "[DATE] - [DATE] Topic: All Add Prompt" at bounding box center [783, 85] width 1102 height 54
click at [311, 90] on button "button" at bounding box center [298, 85] width 103 height 33
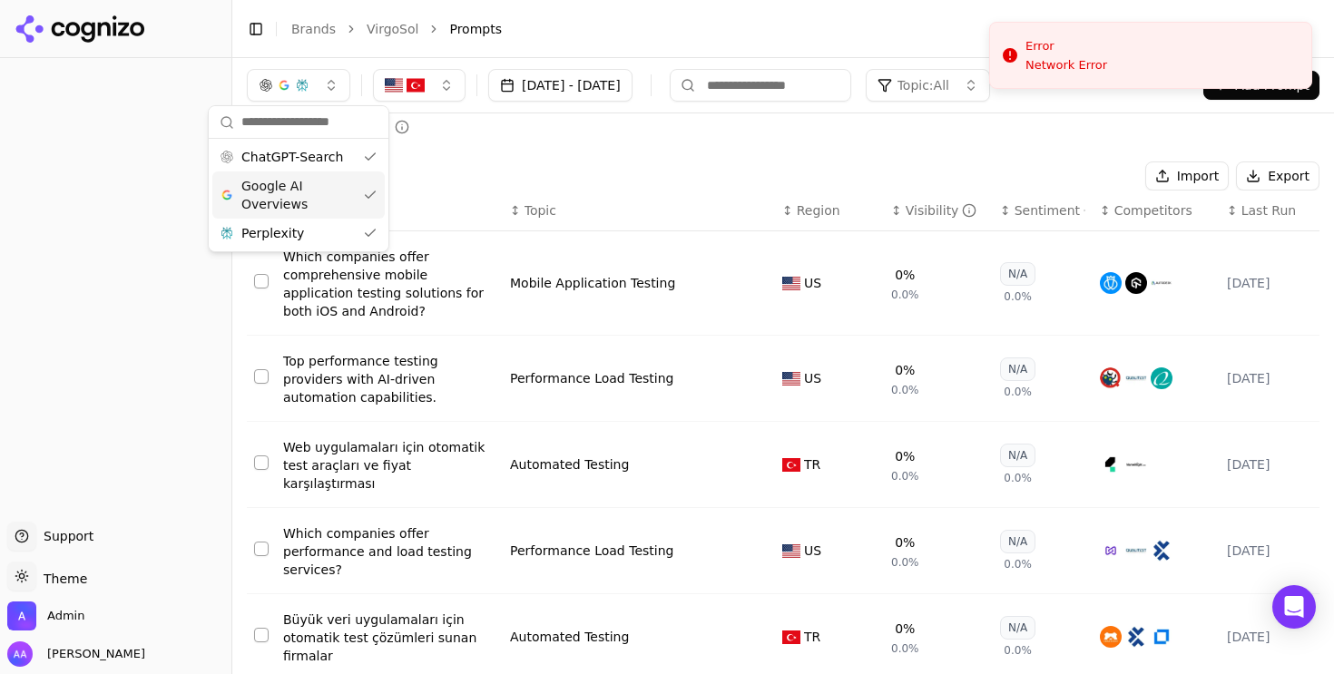
click at [304, 188] on span "Google AI Overviews" at bounding box center [298, 195] width 114 height 36
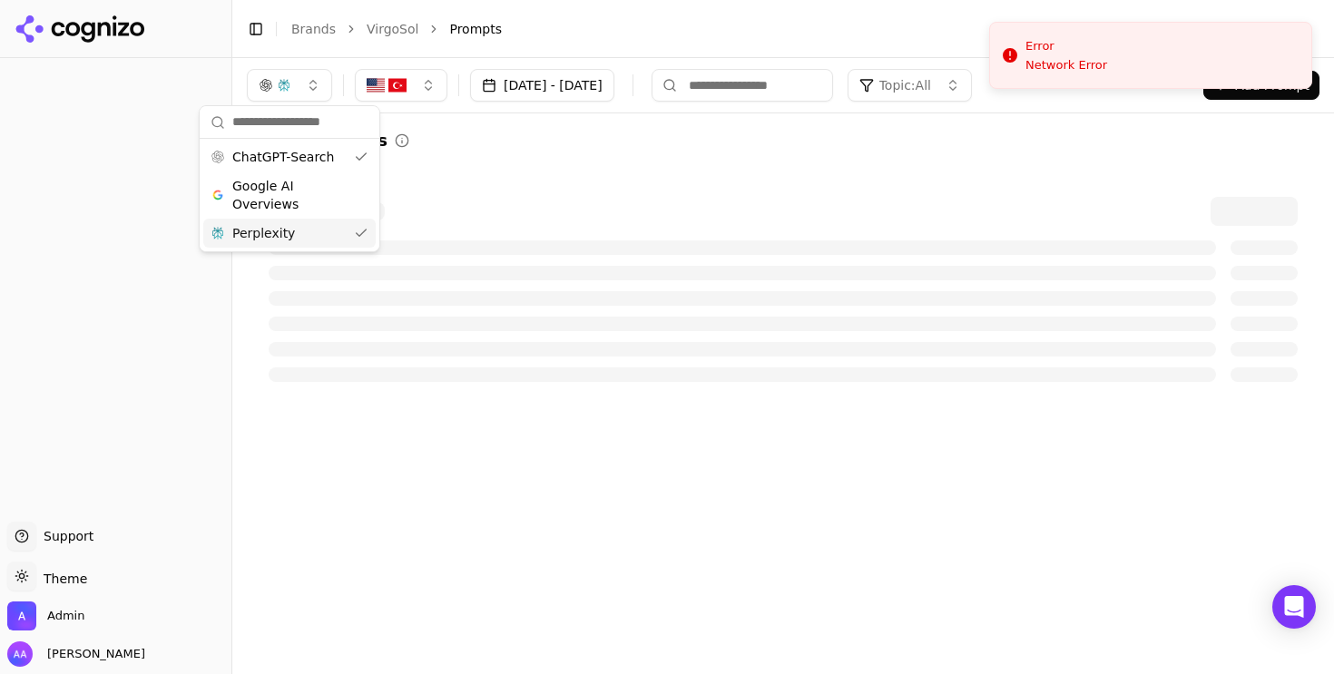
click at [304, 231] on div "Perplexity" at bounding box center [289, 233] width 172 height 29
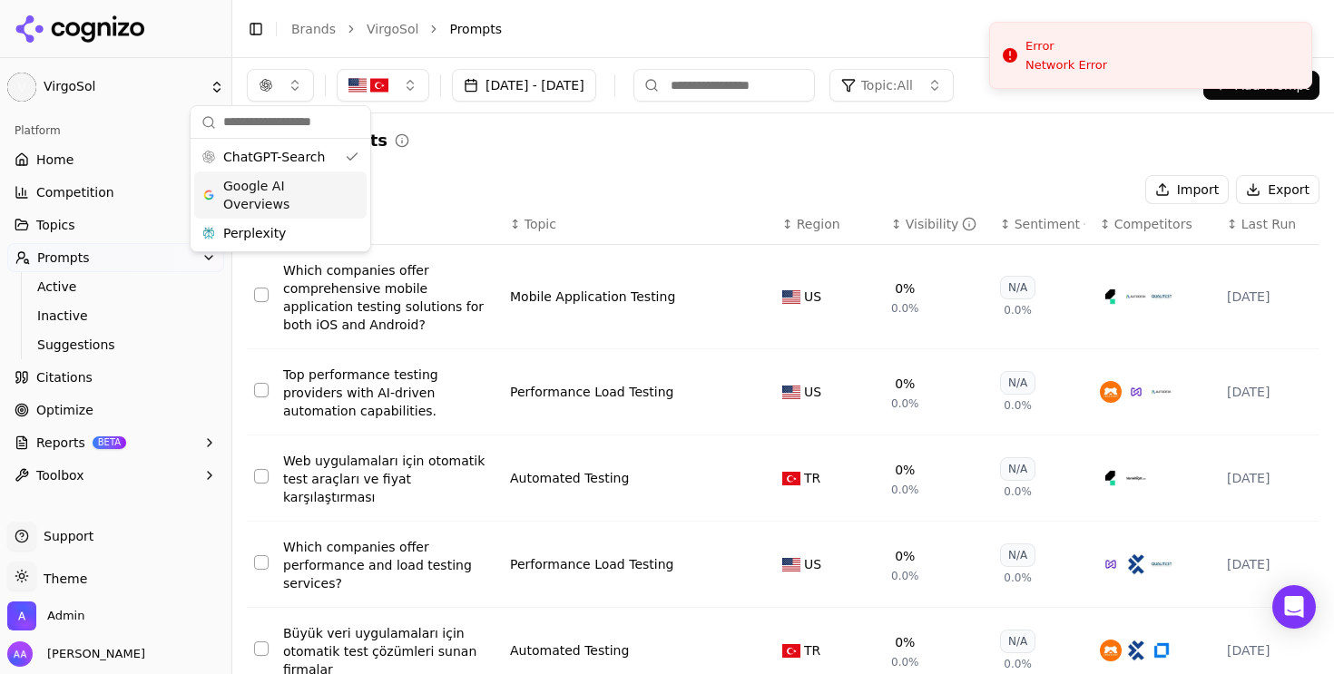
click at [538, 151] on div "Active Prompts" at bounding box center [783, 140] width 1073 height 25
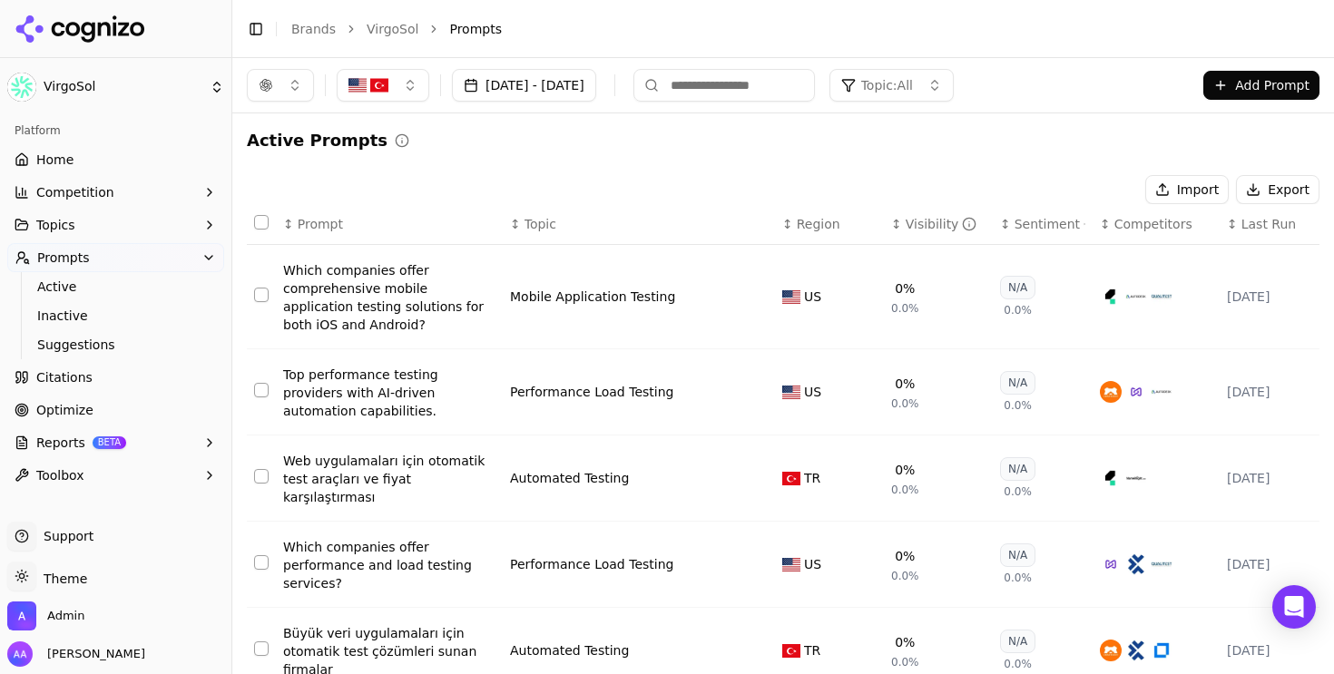
click at [1244, 228] on span "Last Run" at bounding box center [1269, 224] width 54 height 18
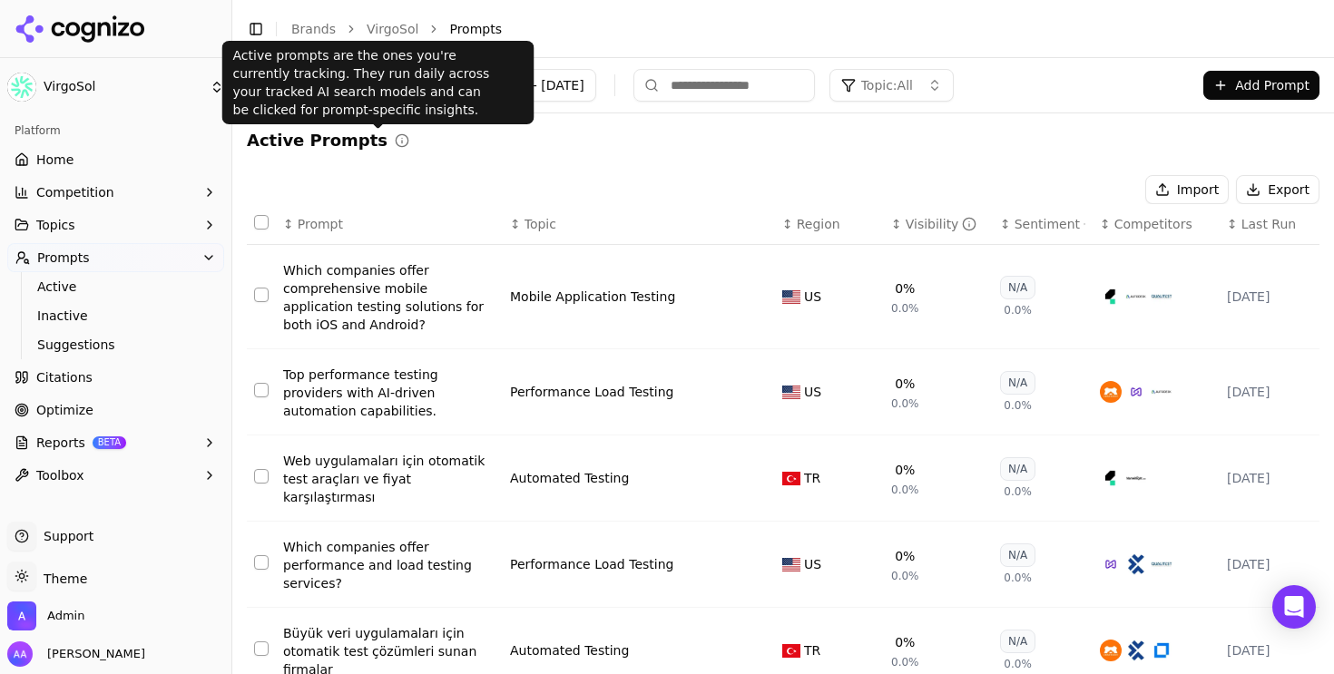
click at [292, 92] on p "Active prompts are the ones you're currently tracking. They run daily across yo…" at bounding box center [378, 82] width 290 height 73
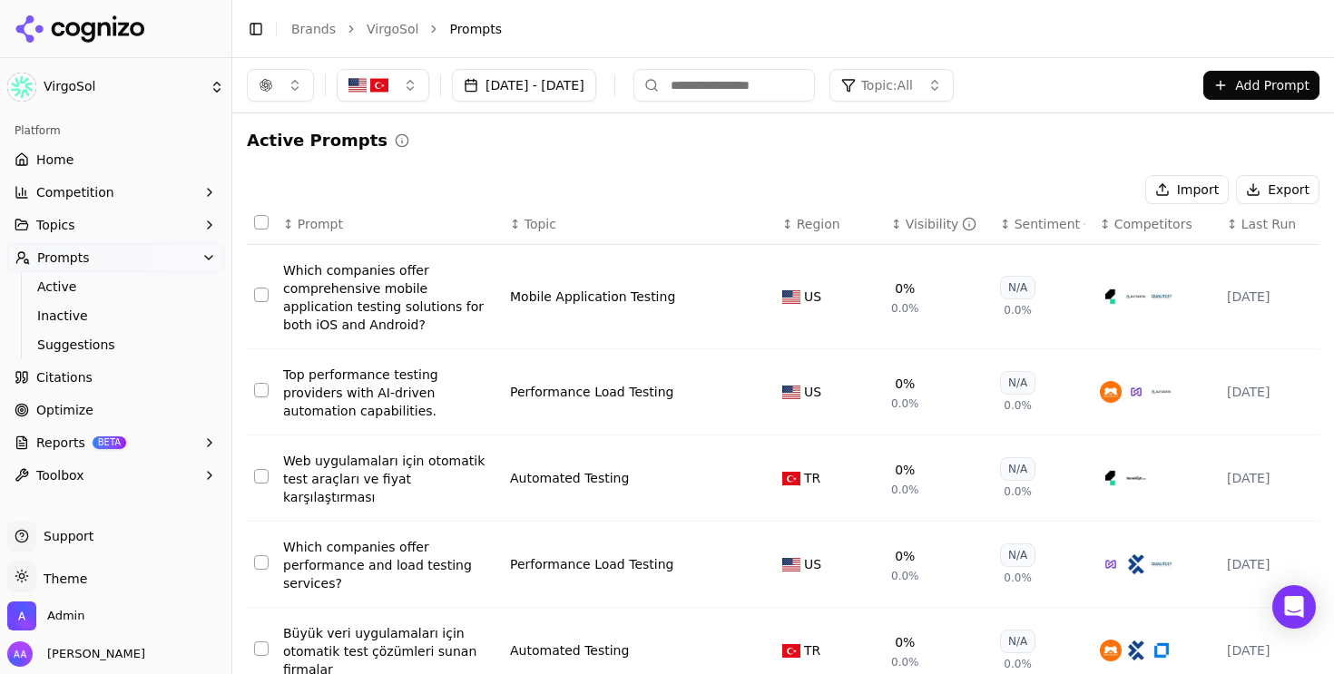
click at [256, 93] on button "button" at bounding box center [280, 85] width 67 height 33
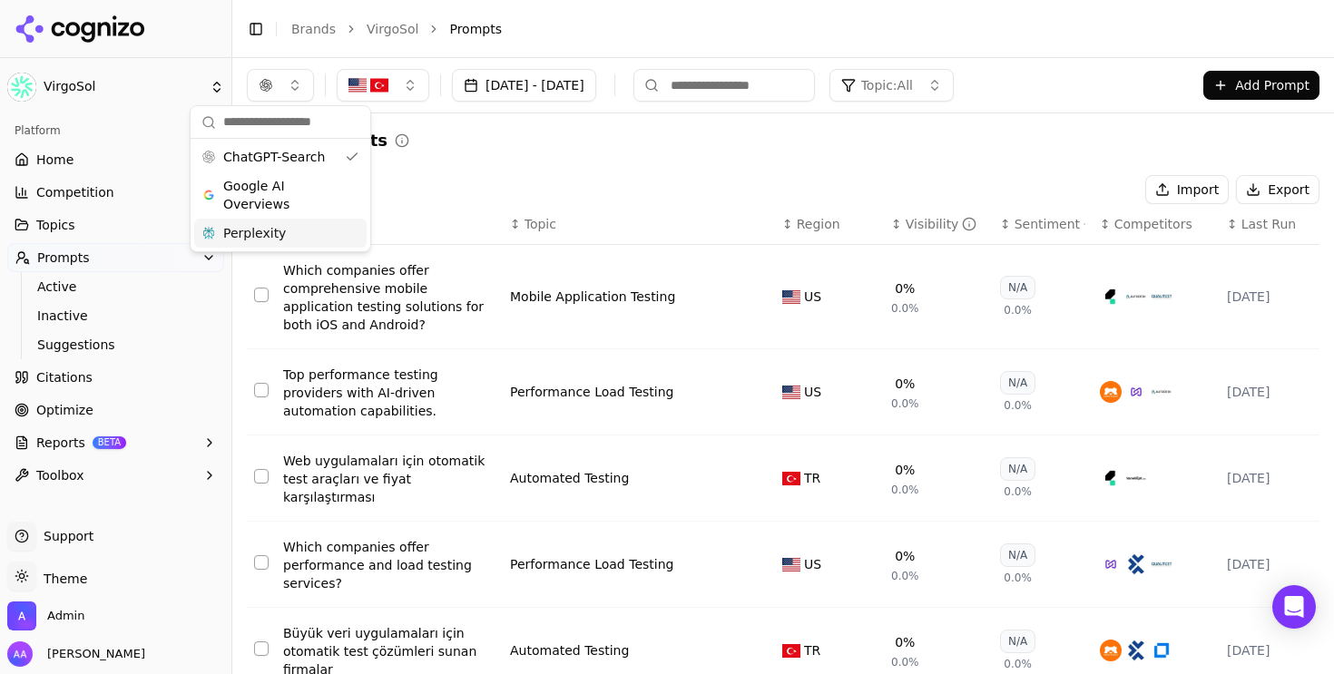
click at [318, 234] on div "Perplexity" at bounding box center [280, 233] width 172 height 29
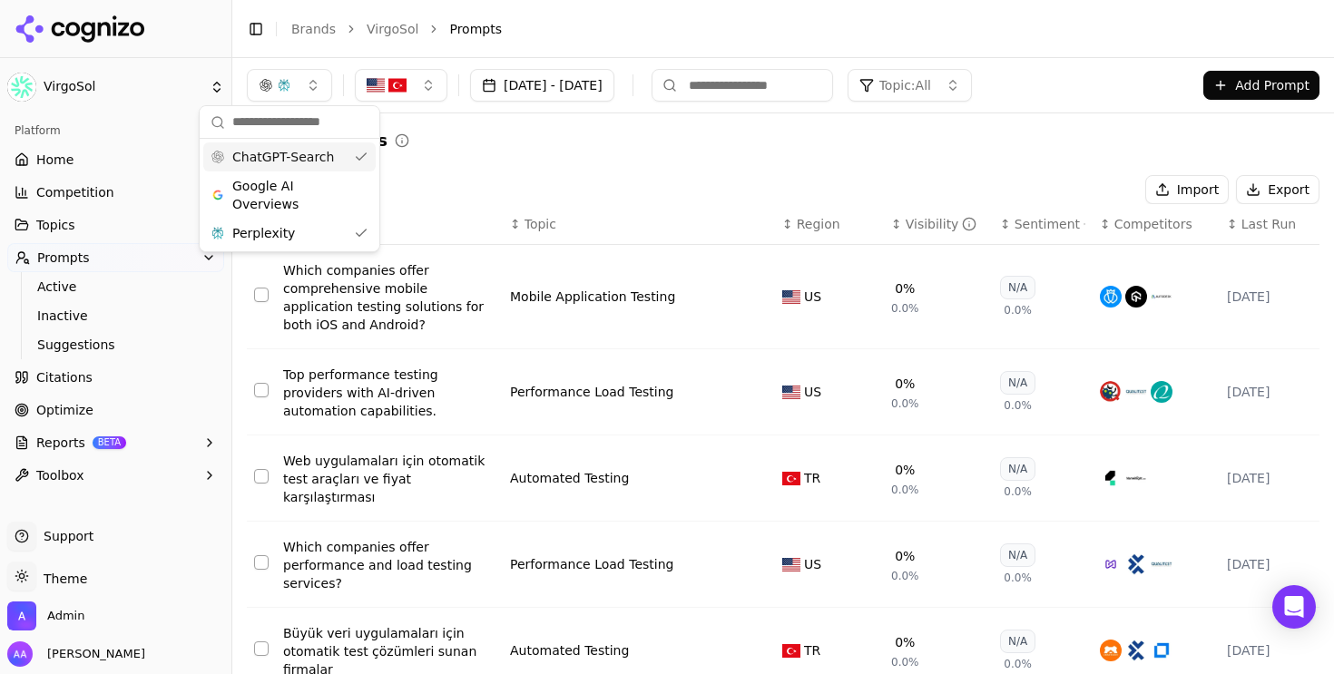
click at [323, 164] on span "ChatGPT-Search" at bounding box center [283, 157] width 102 height 18
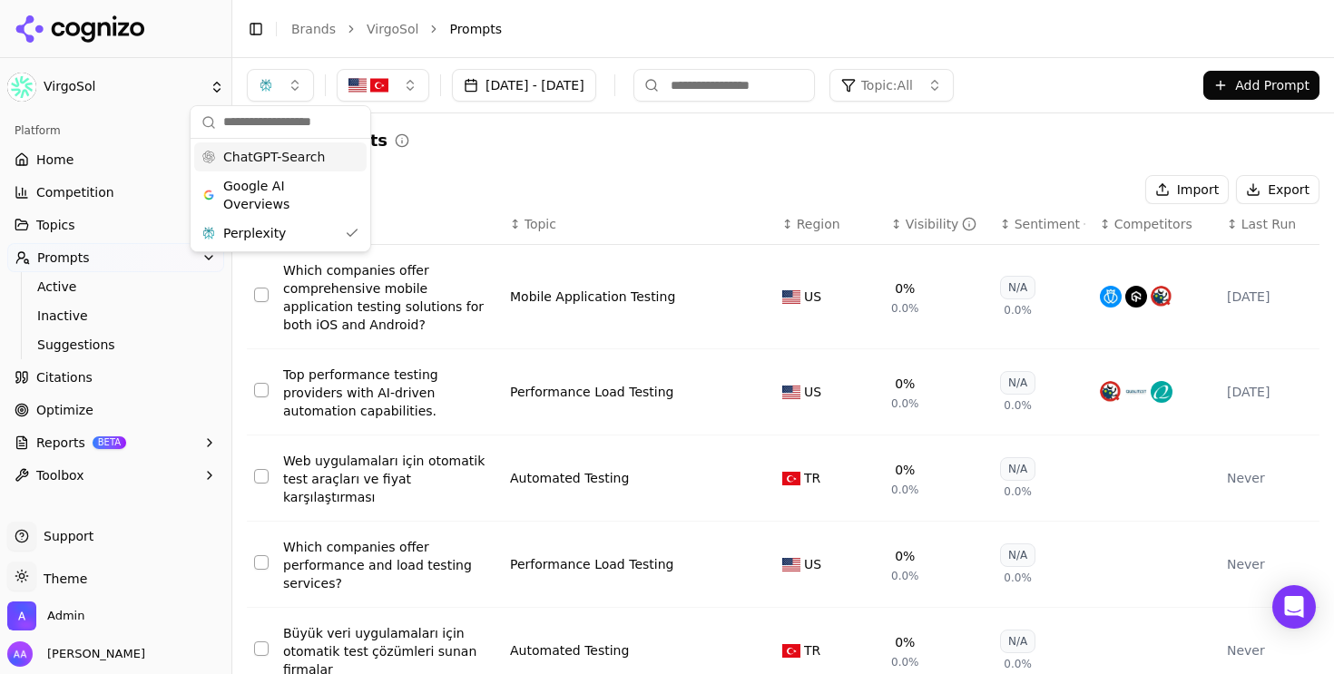
click at [1249, 221] on span "Last Run" at bounding box center [1269, 224] width 54 height 18
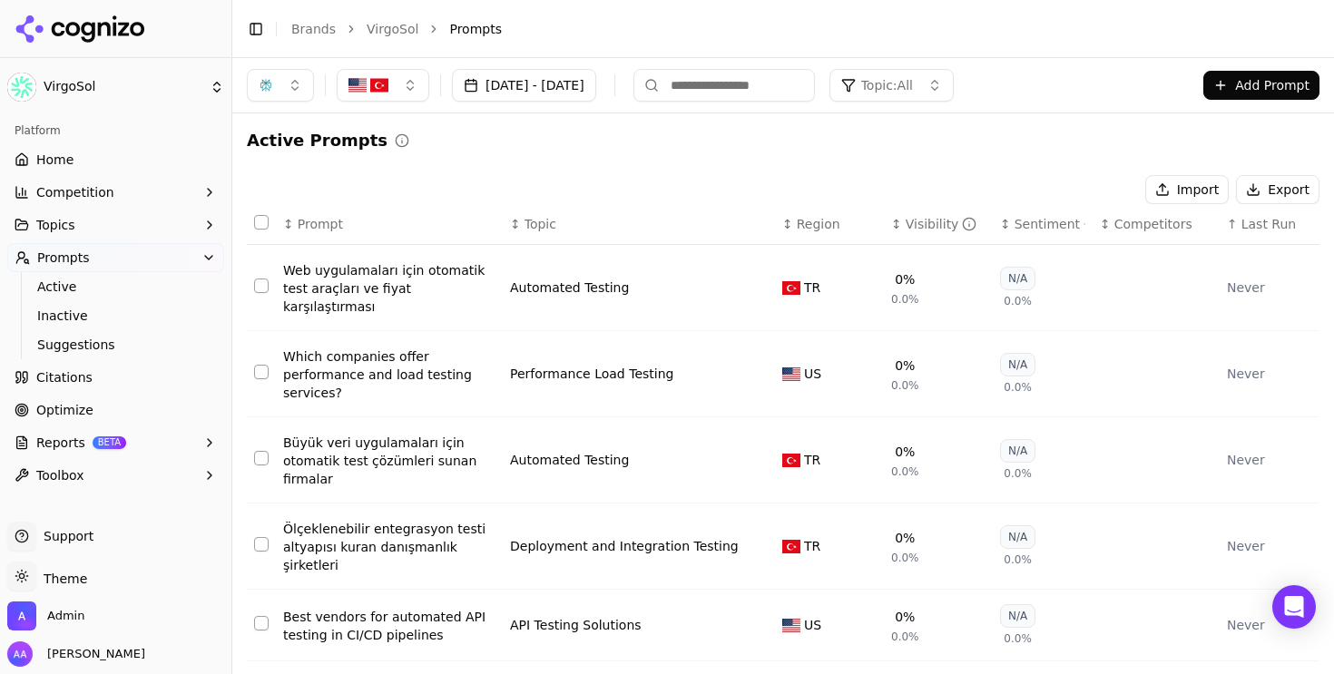
click at [1249, 221] on span "Last Run" at bounding box center [1269, 224] width 54 height 18
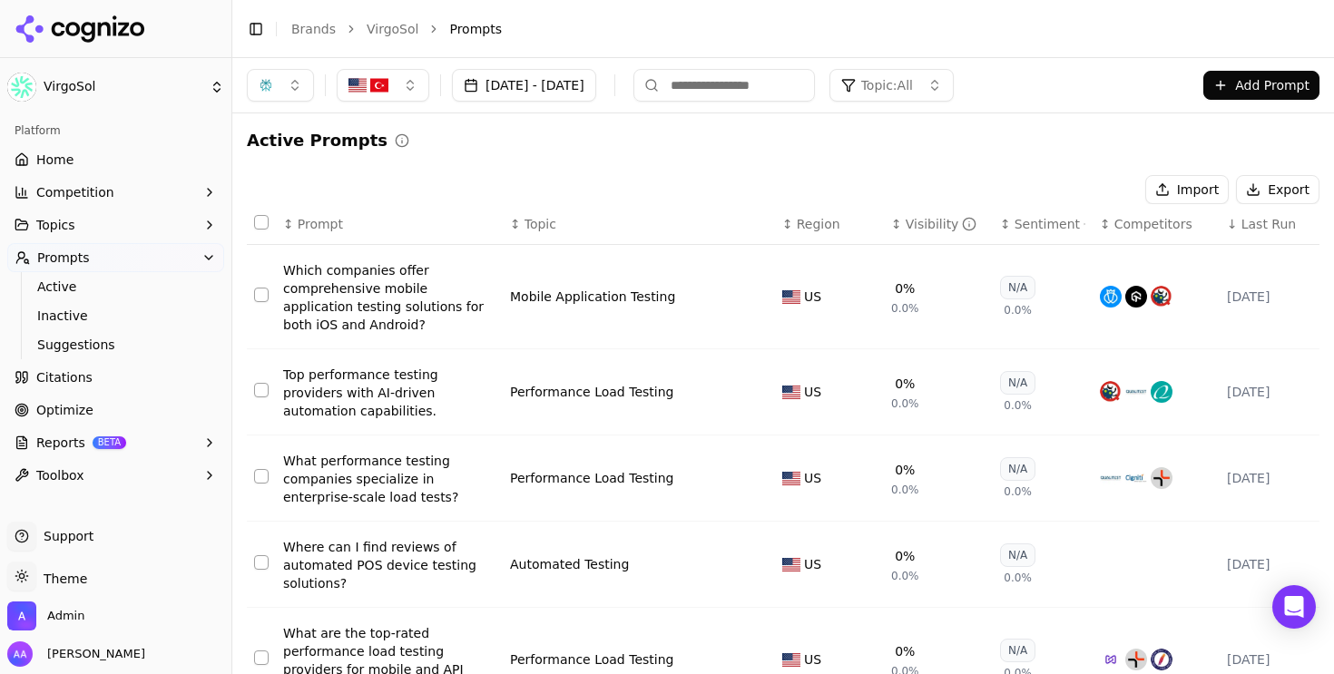
click at [1249, 221] on span "Last Run" at bounding box center [1269, 224] width 54 height 18
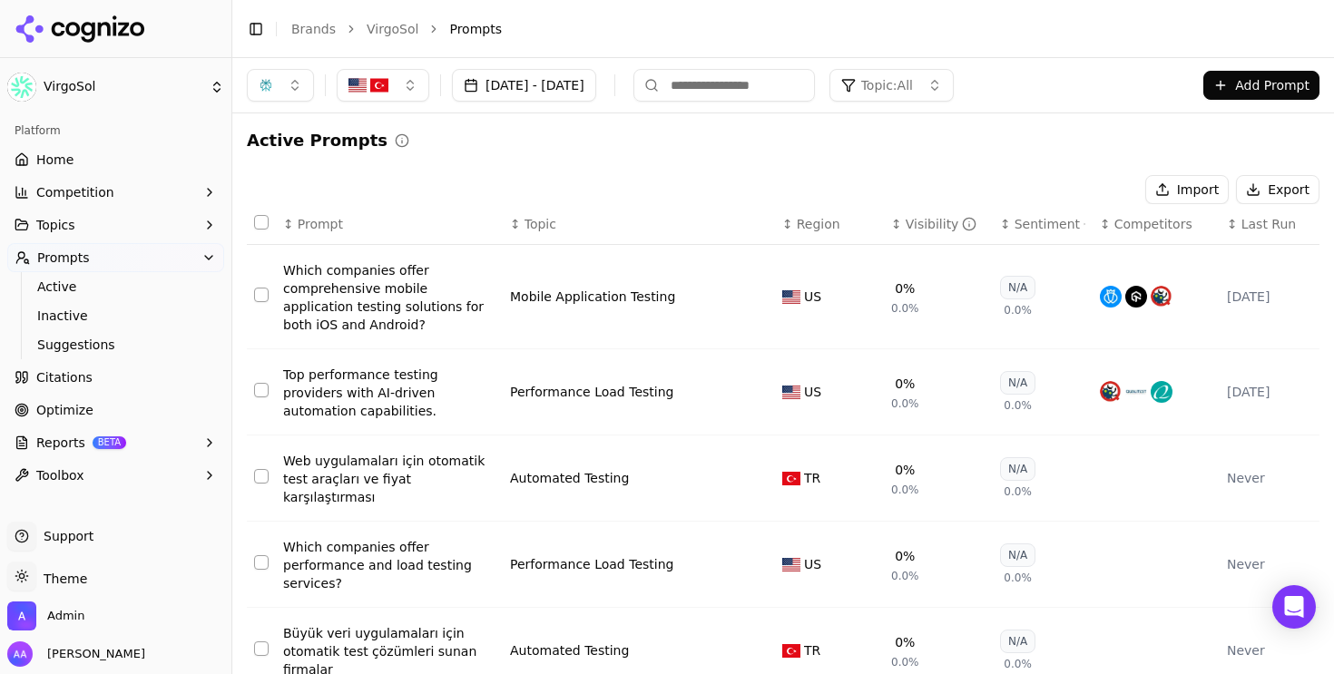
click at [1249, 221] on span "Last Run" at bounding box center [1269, 224] width 54 height 18
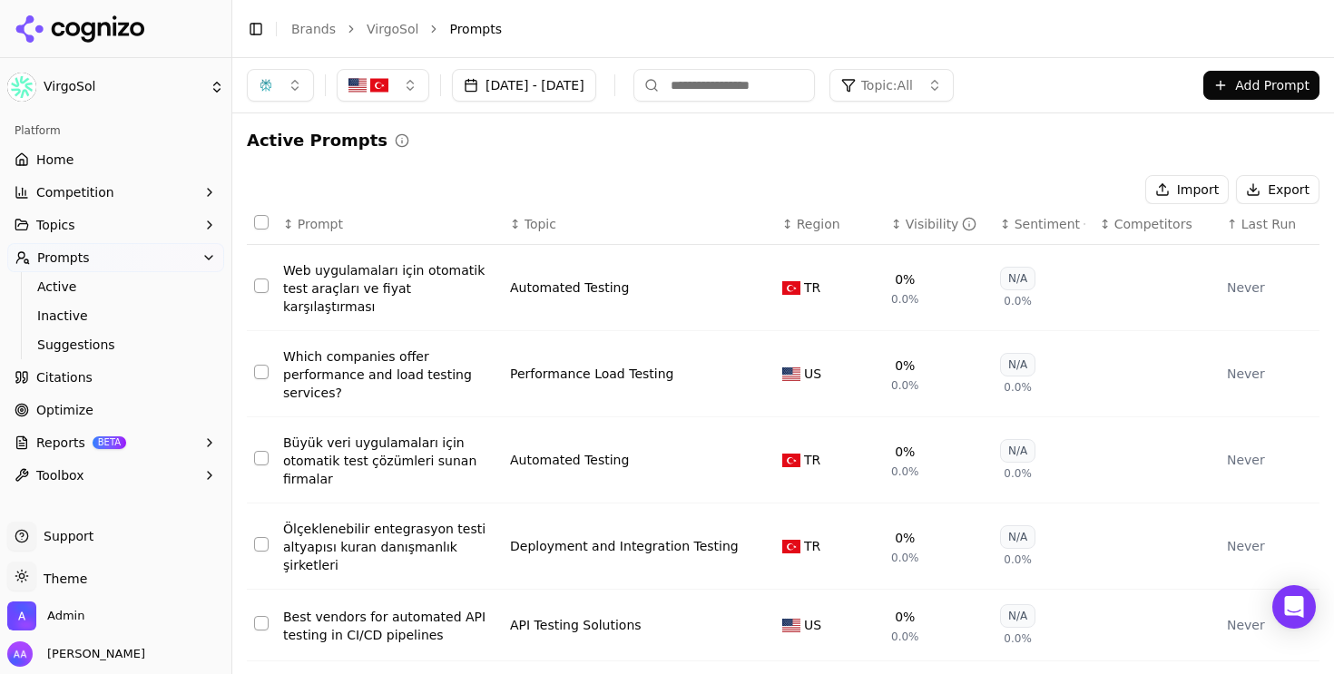
click at [1249, 221] on span "Last Run" at bounding box center [1269, 224] width 54 height 18
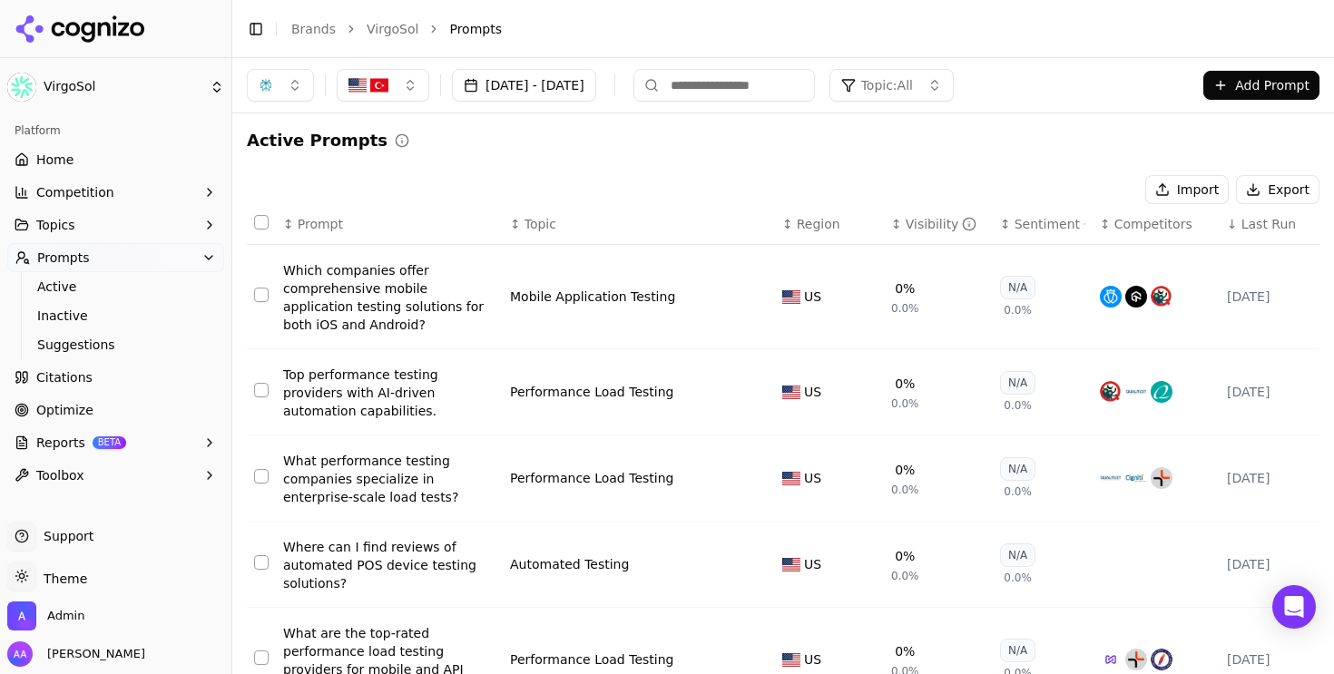
click at [1249, 221] on span "Last Run" at bounding box center [1269, 224] width 54 height 18
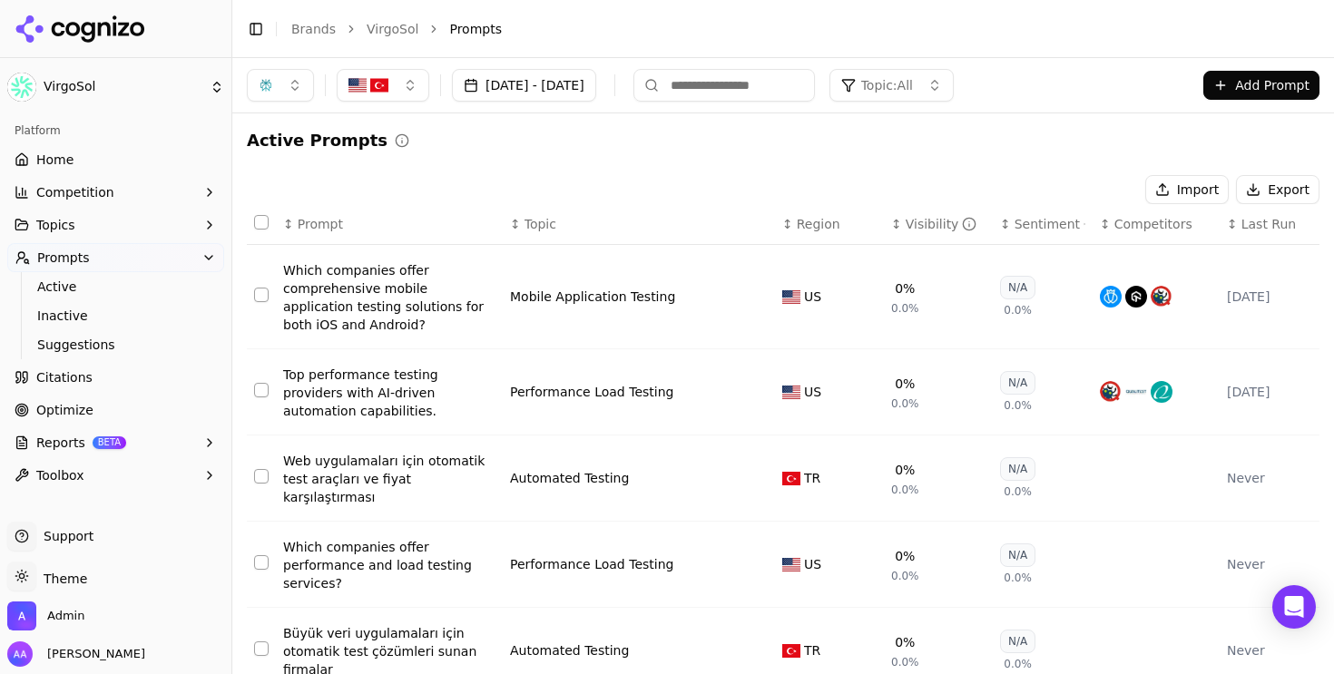
click at [1249, 221] on span "Last Run" at bounding box center [1269, 224] width 54 height 18
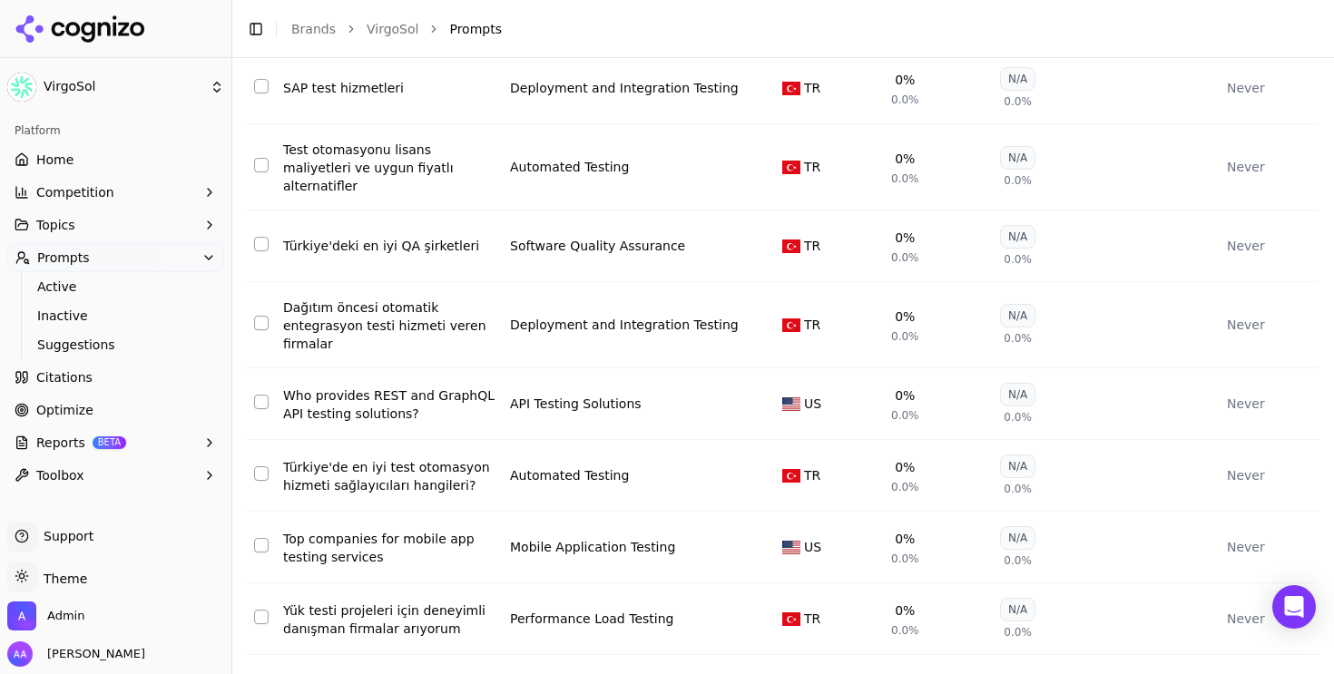
scroll to position [7428, 0]
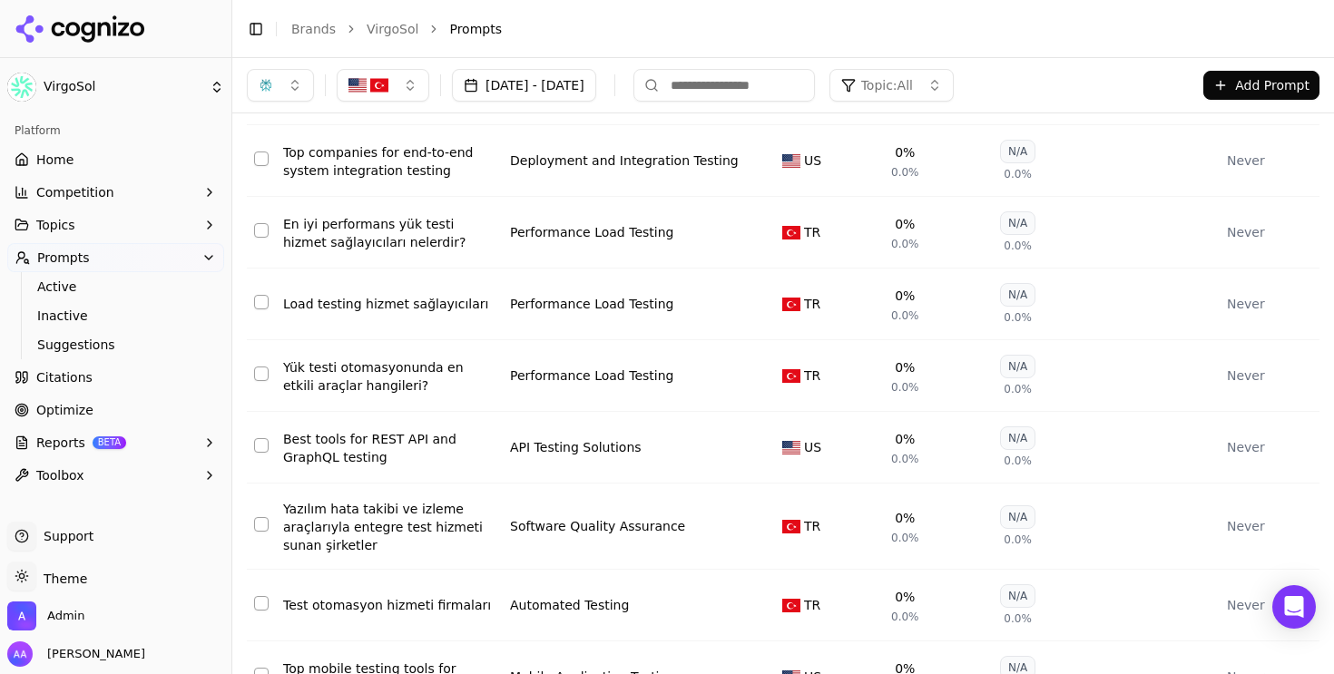
scroll to position [0, 0]
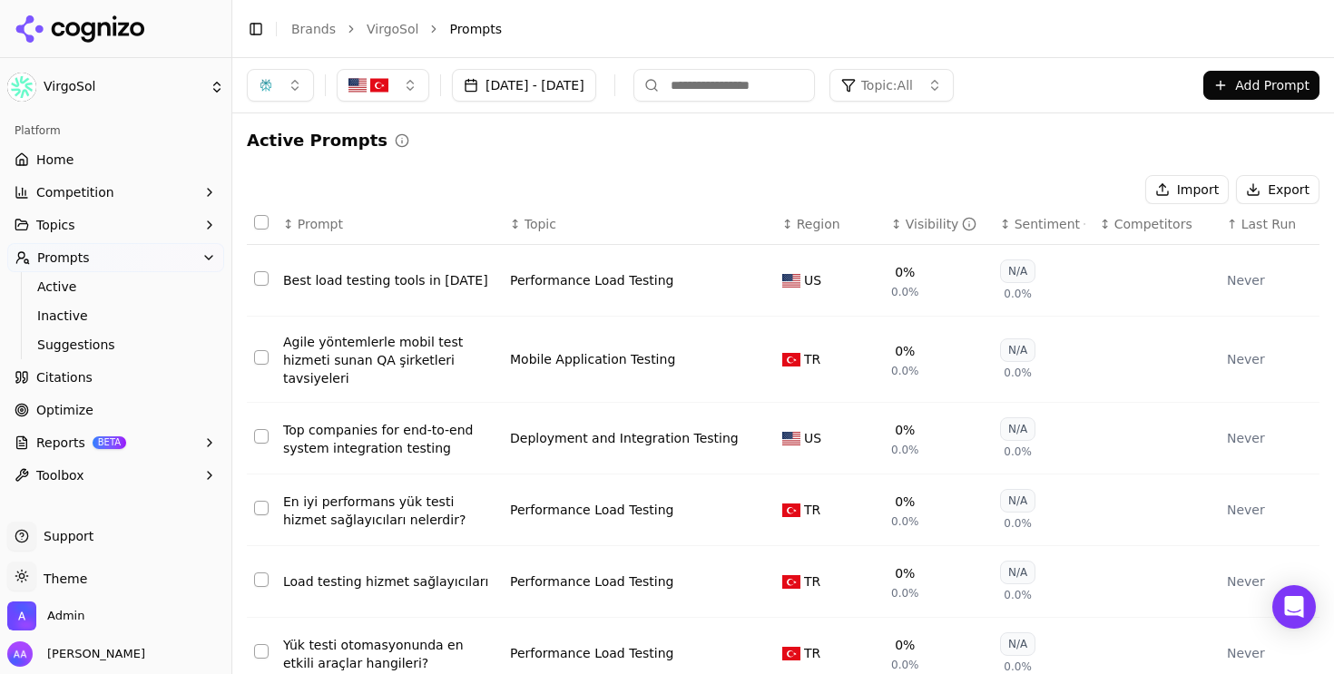
click at [152, 168] on link "Home" at bounding box center [115, 159] width 217 height 29
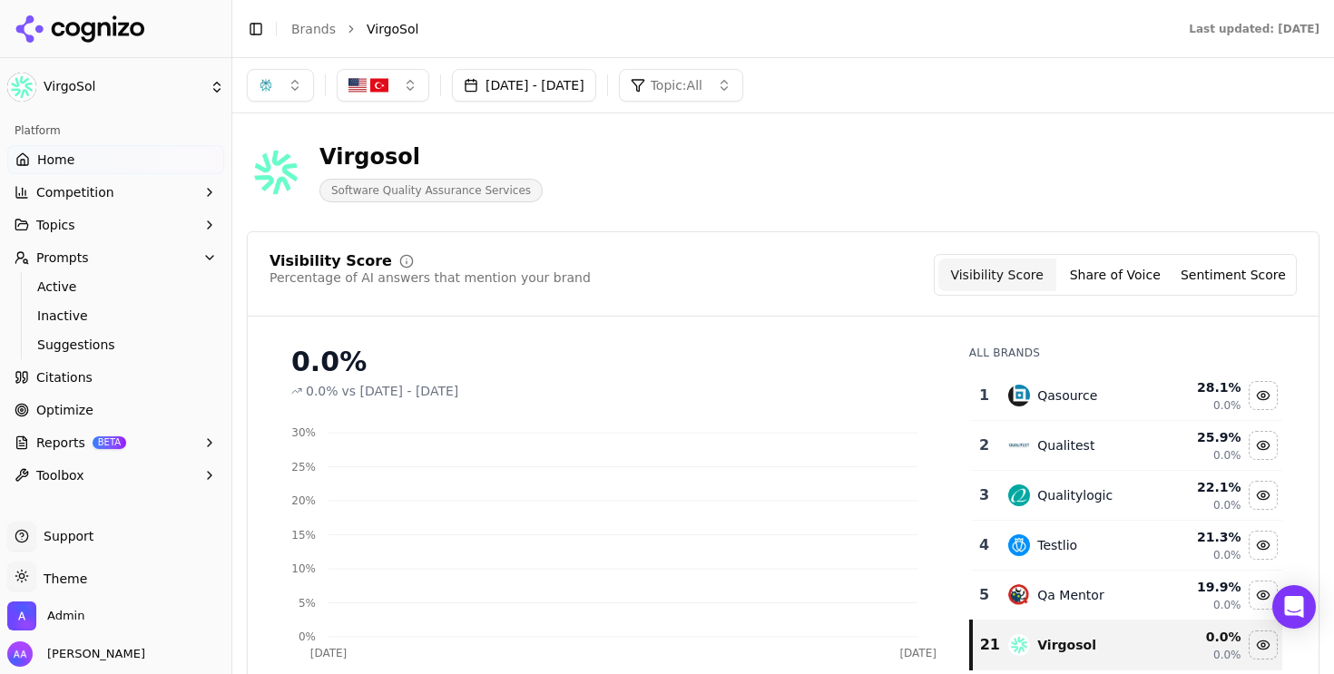
click at [292, 82] on button "button" at bounding box center [280, 85] width 67 height 33
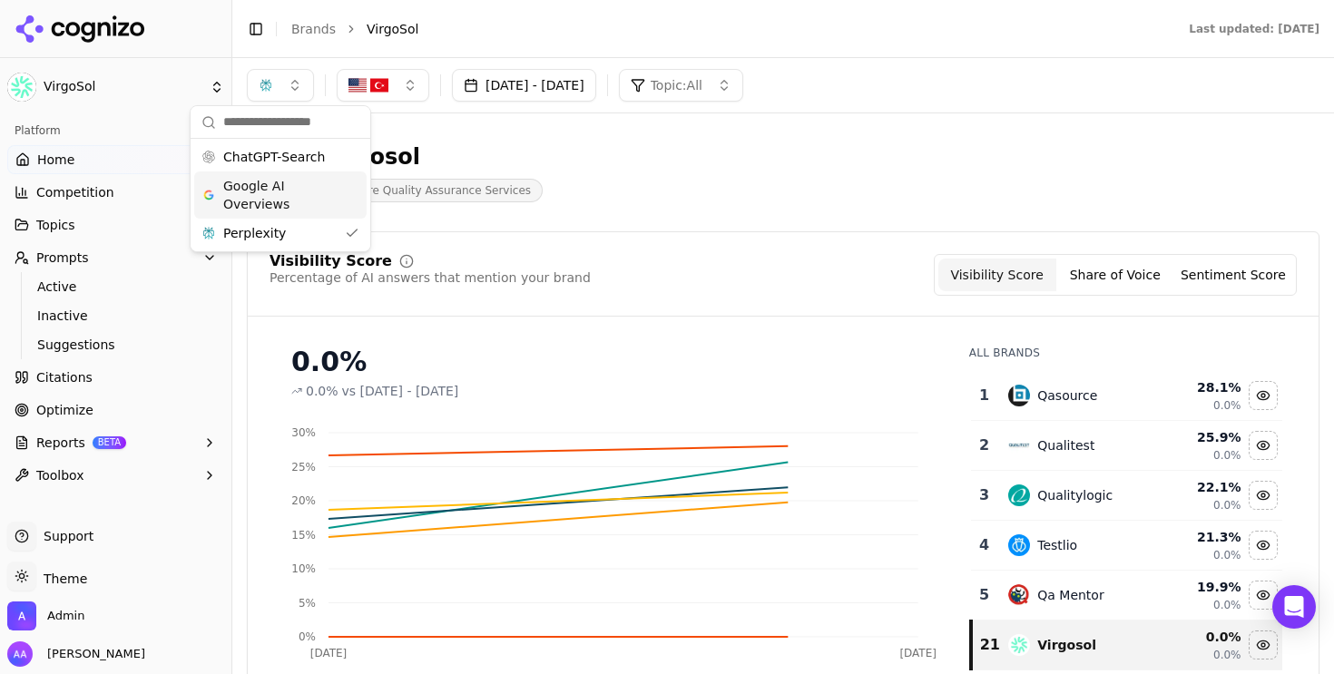
click at [320, 193] on span "Google AI Overviews" at bounding box center [280, 195] width 114 height 36
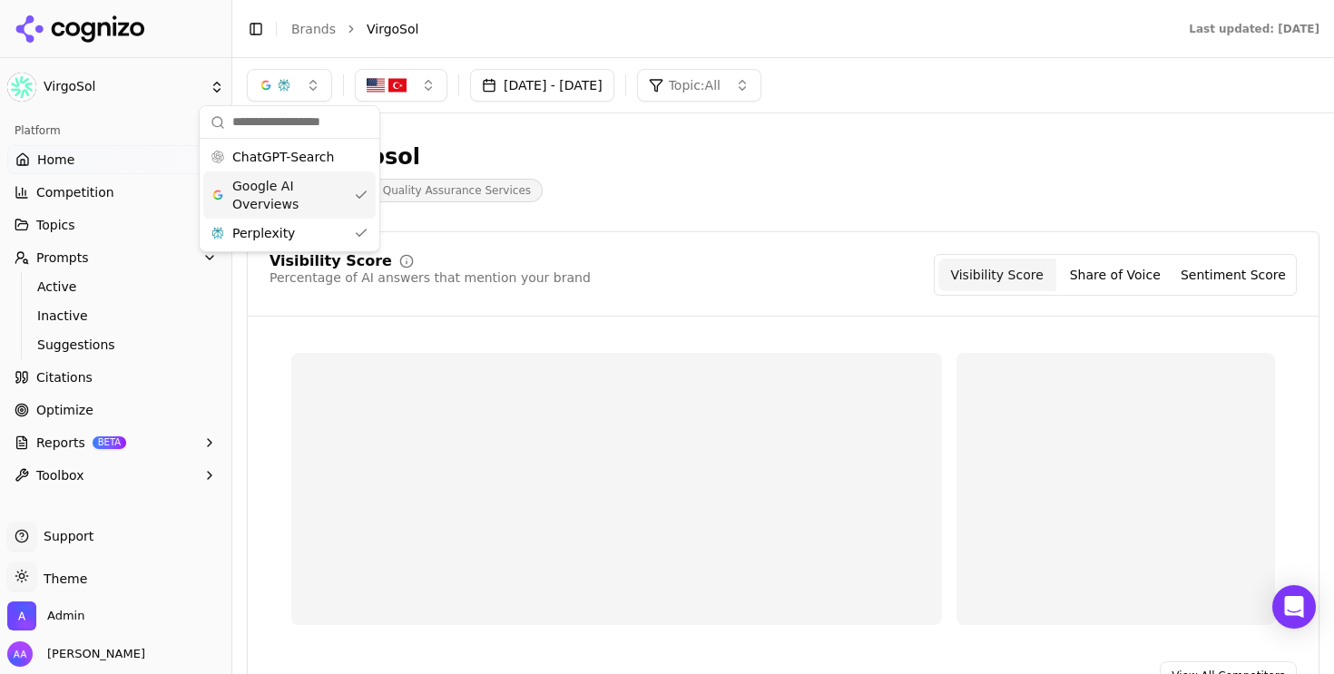
click at [323, 163] on span "ChatGPT-Search" at bounding box center [283, 157] width 102 height 18
click at [658, 162] on div "Virgosol Software Quality Assurance Services" at bounding box center [653, 173] width 813 height 60
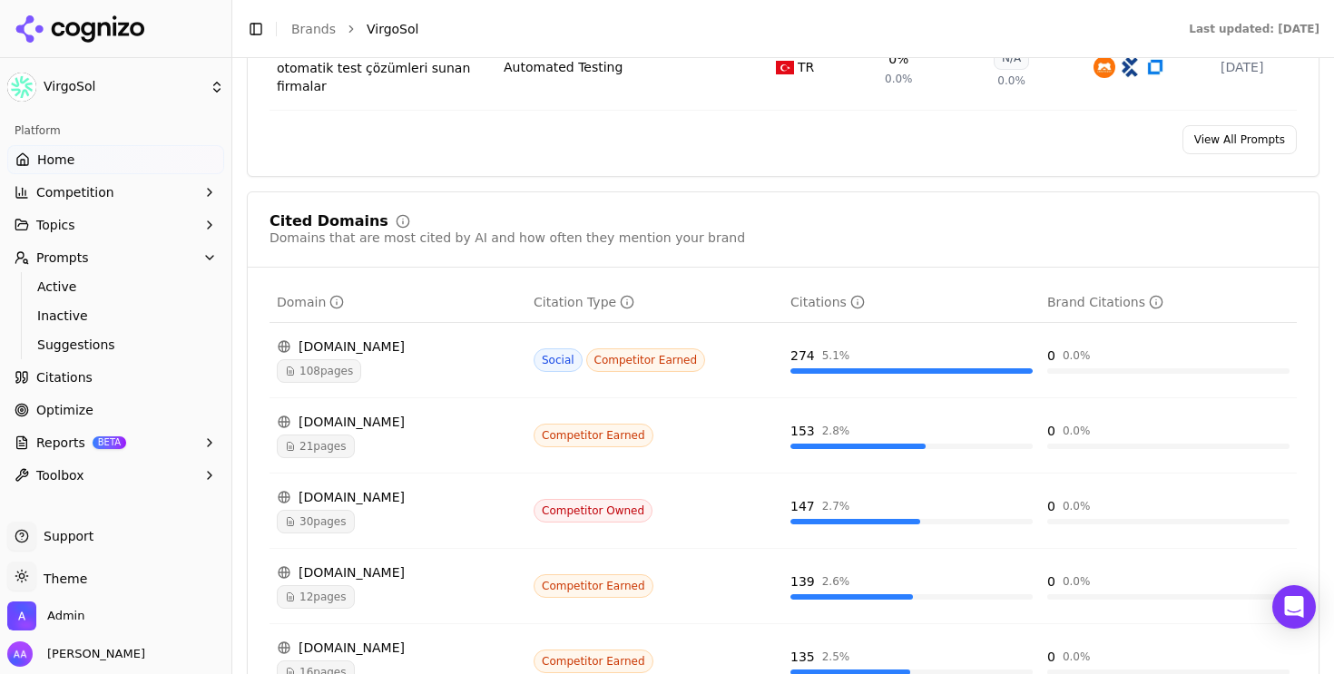
scroll to position [1902, 0]
